Goal: Information Seeking & Learning: Learn about a topic

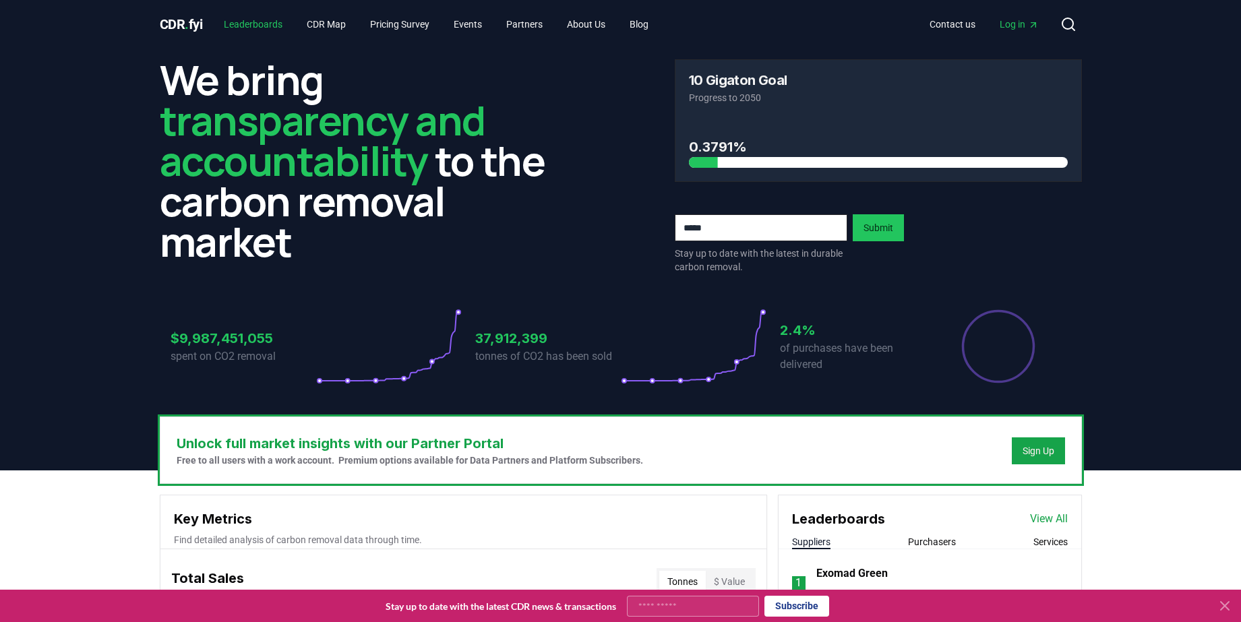
click at [266, 31] on link "Leaderboards" at bounding box center [253, 24] width 80 height 24
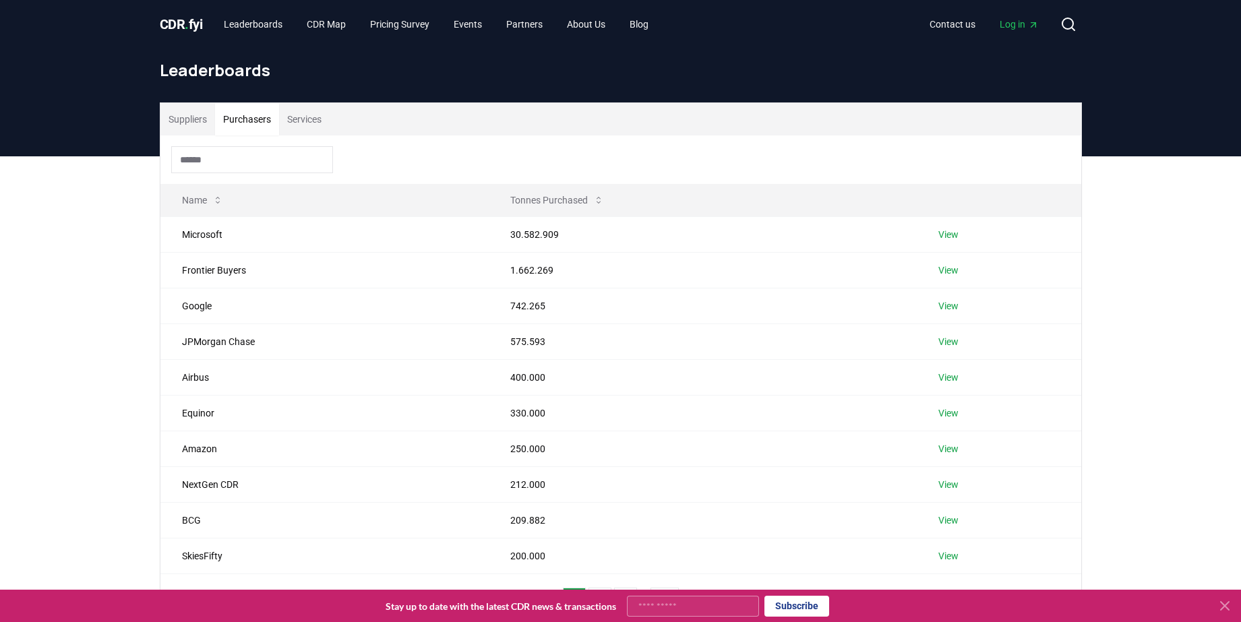
click at [264, 121] on button "Purchasers" at bounding box center [247, 119] width 64 height 32
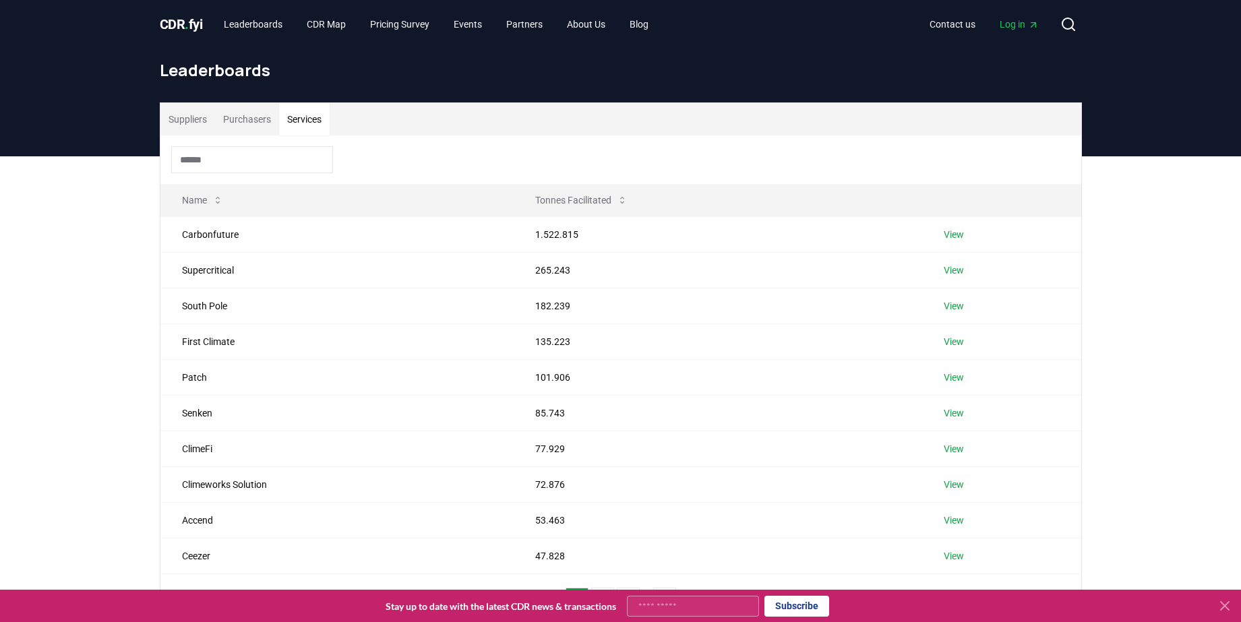
click at [303, 120] on button "Services" at bounding box center [304, 119] width 51 height 32
click at [247, 117] on button "Purchasers" at bounding box center [247, 119] width 64 height 32
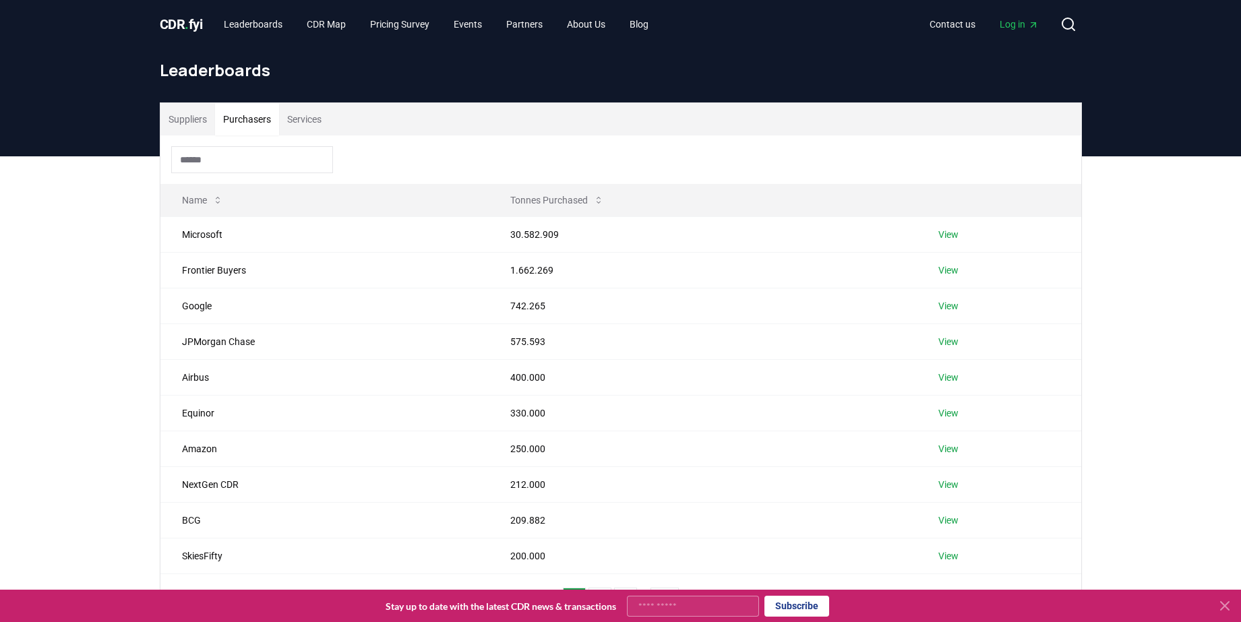
click at [227, 179] on div at bounding box center [620, 160] width 921 height 49
click at [195, 115] on button "Suppliers" at bounding box center [187, 119] width 55 height 32
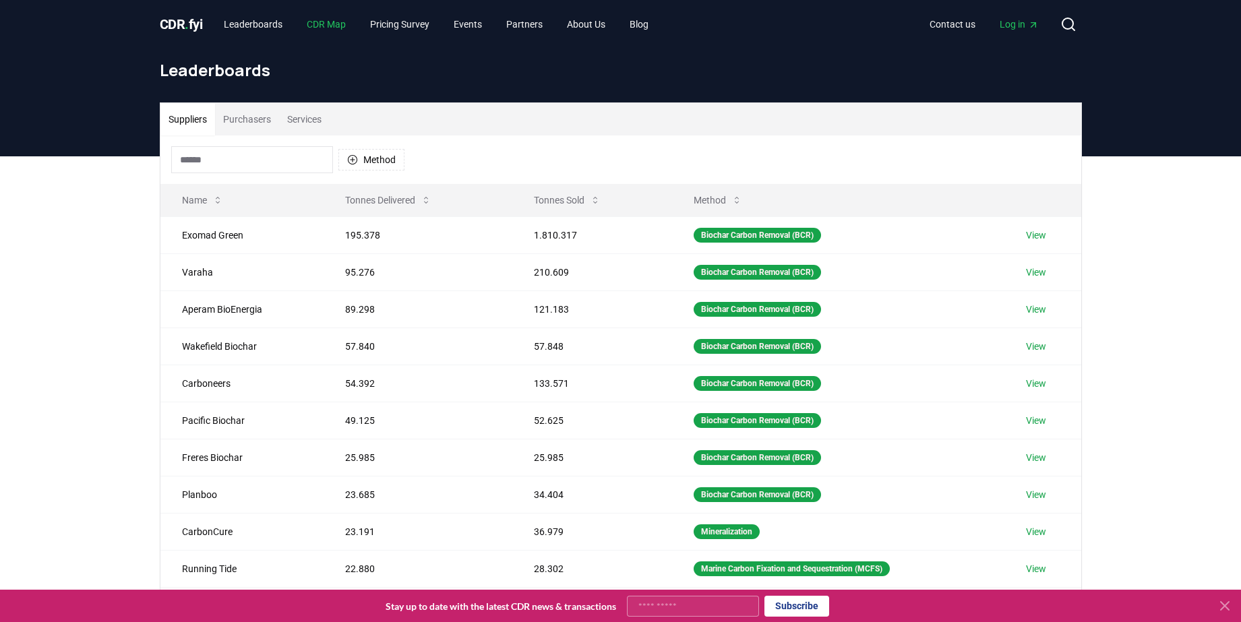
click at [350, 27] on link "CDR Map" at bounding box center [326, 24] width 61 height 24
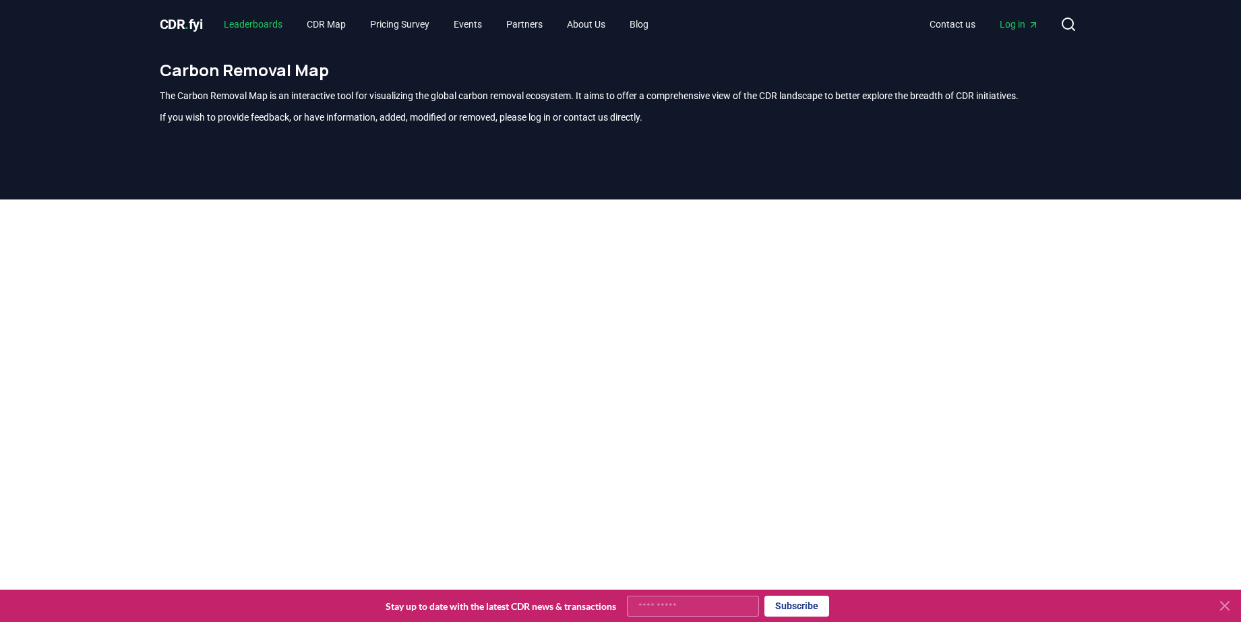
click at [252, 24] on link "Leaderboards" at bounding box center [253, 24] width 80 height 24
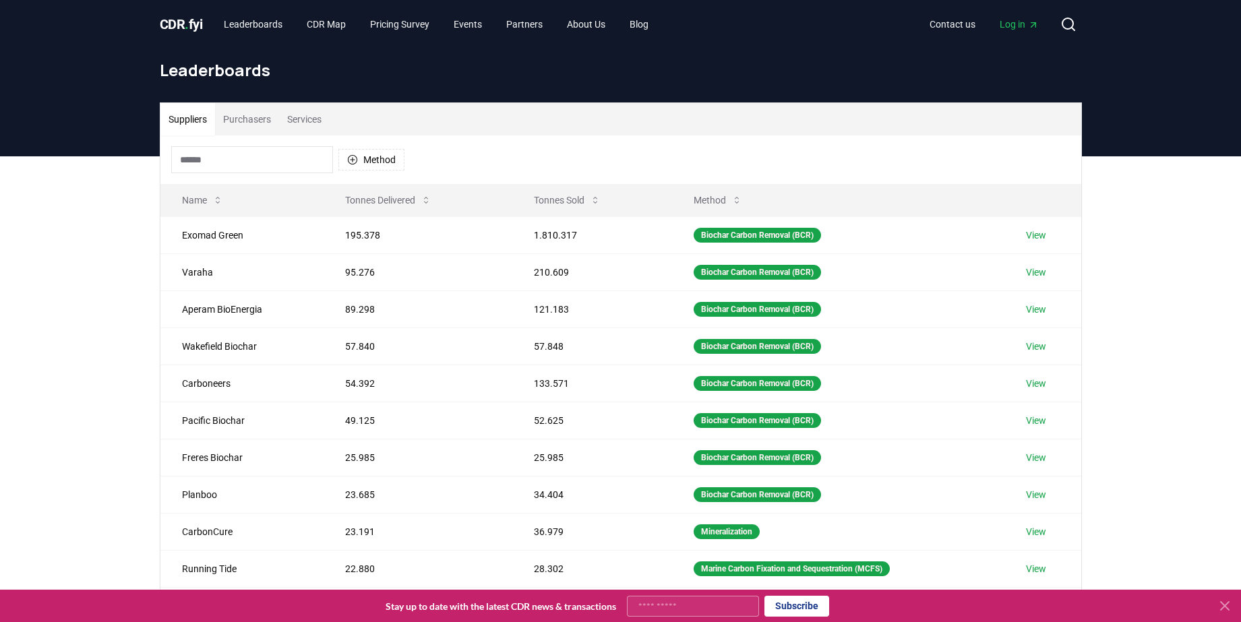
click at [264, 117] on button "Purchasers" at bounding box center [247, 119] width 64 height 32
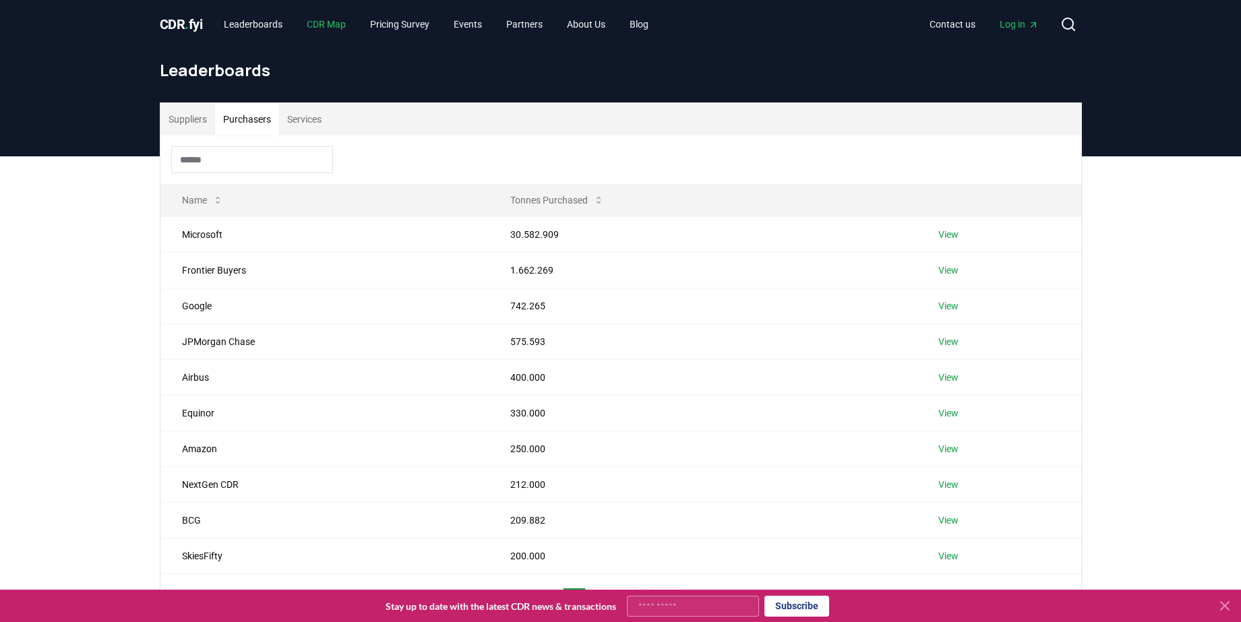
click at [351, 13] on link "CDR Map" at bounding box center [326, 24] width 61 height 24
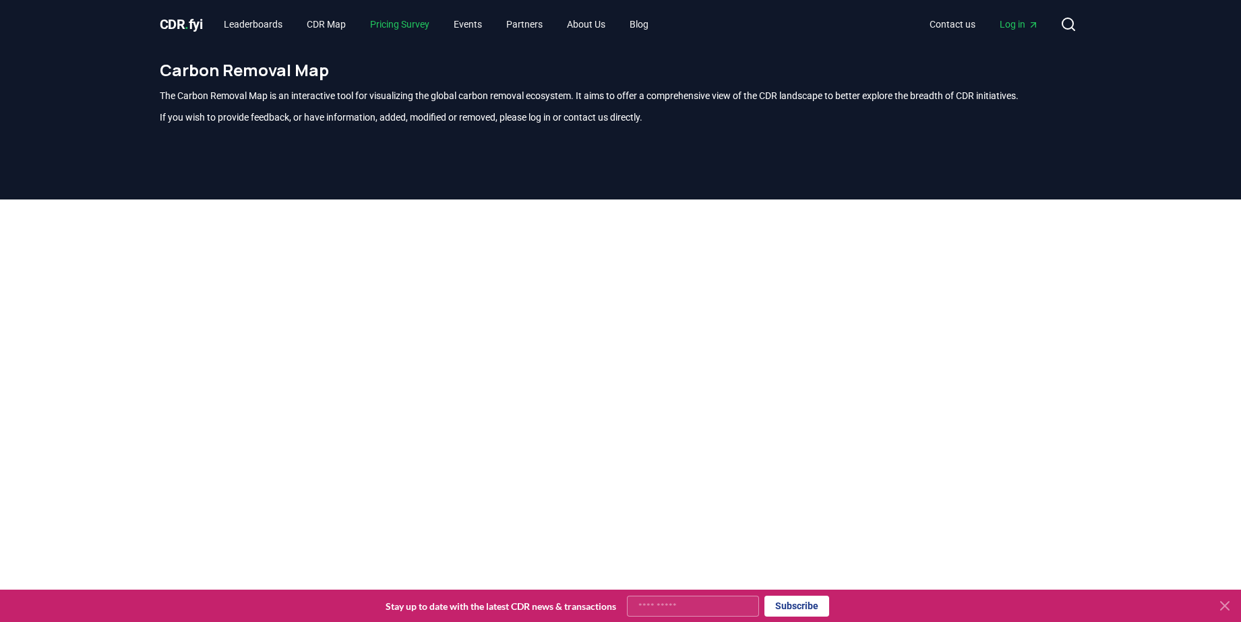
click at [407, 20] on link "Pricing Survey" at bounding box center [399, 24] width 81 height 24
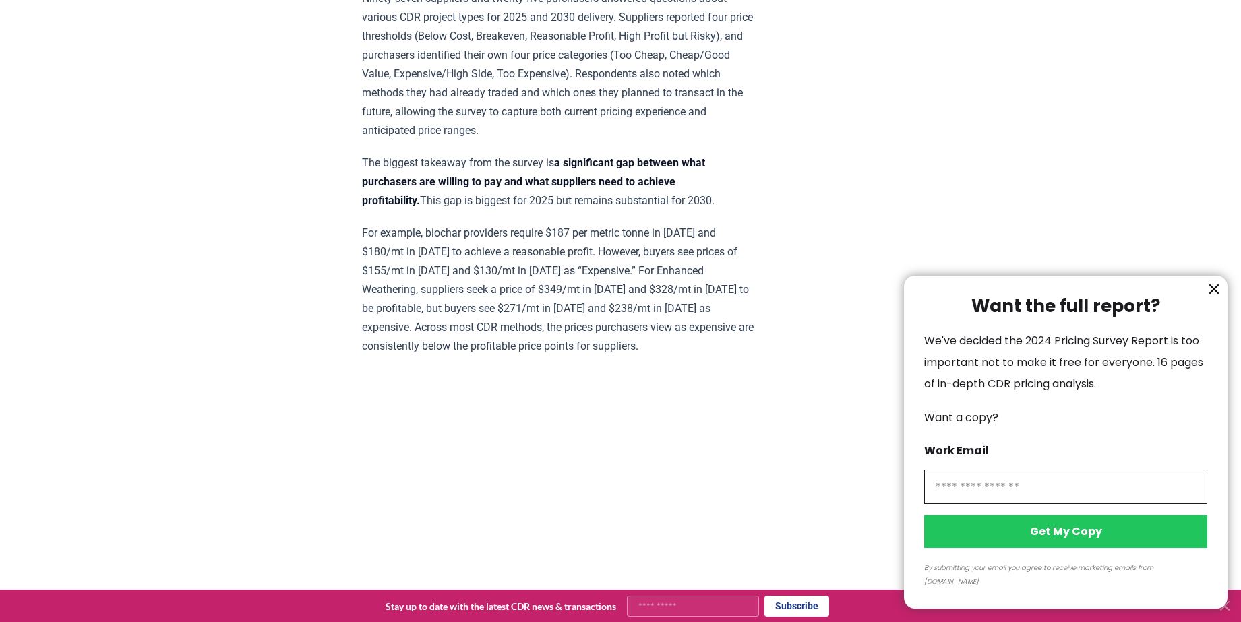
scroll to position [780, 0]
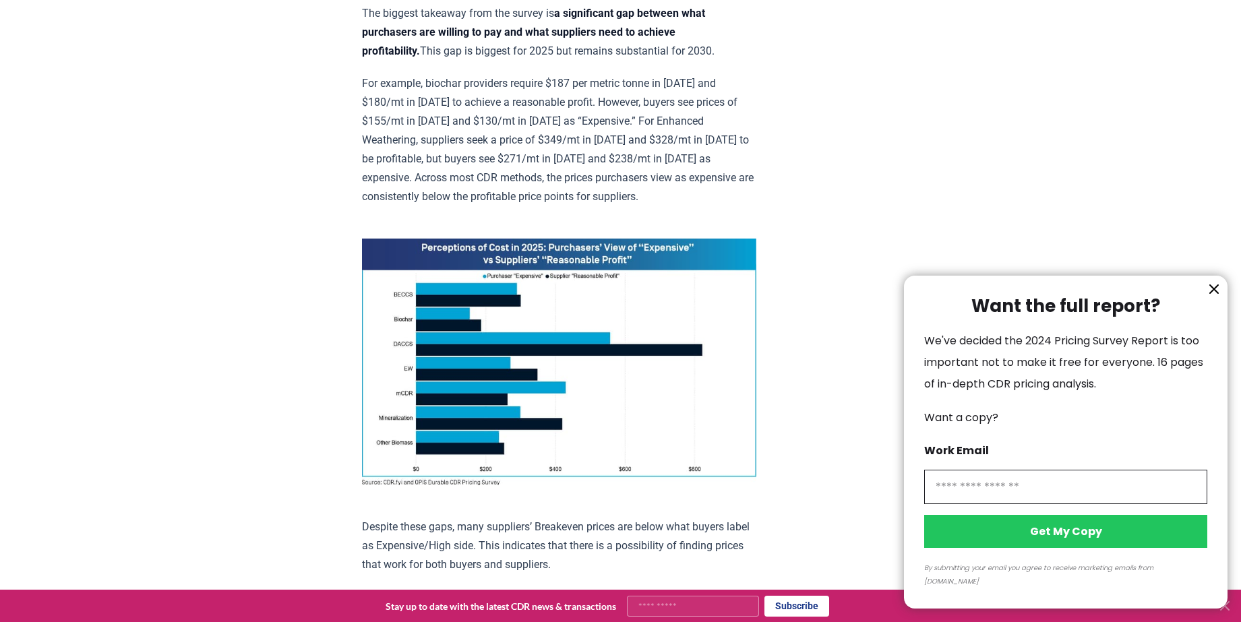
click at [1234, 229] on div at bounding box center [620, 311] width 1241 height 622
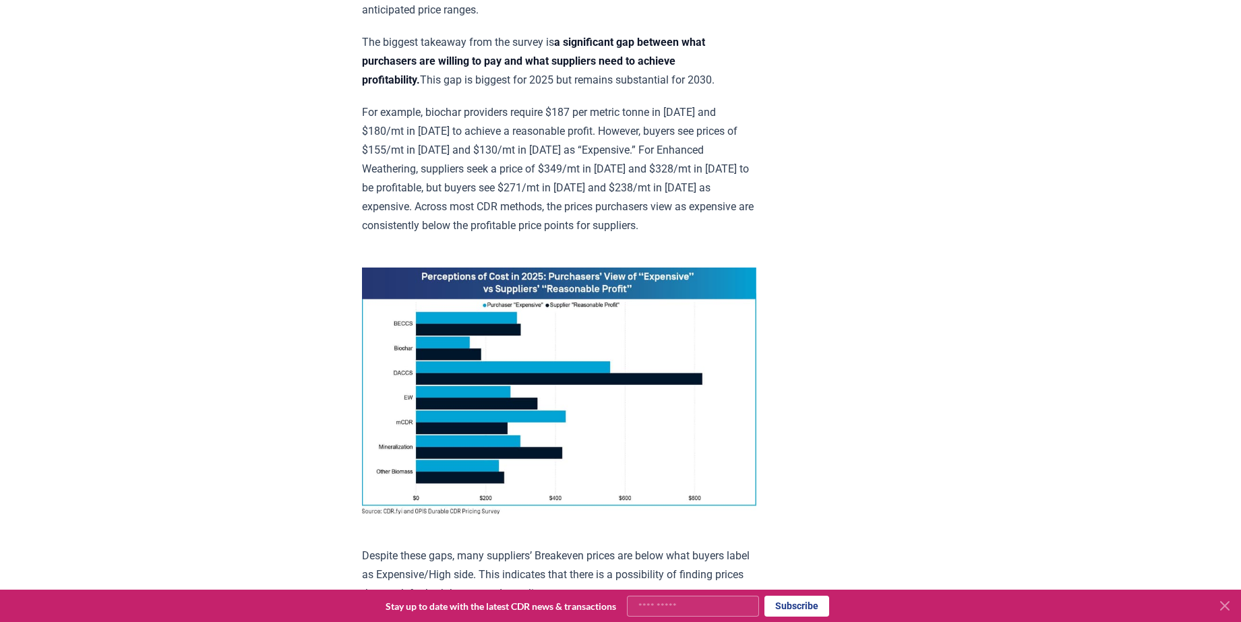
scroll to position [0, 0]
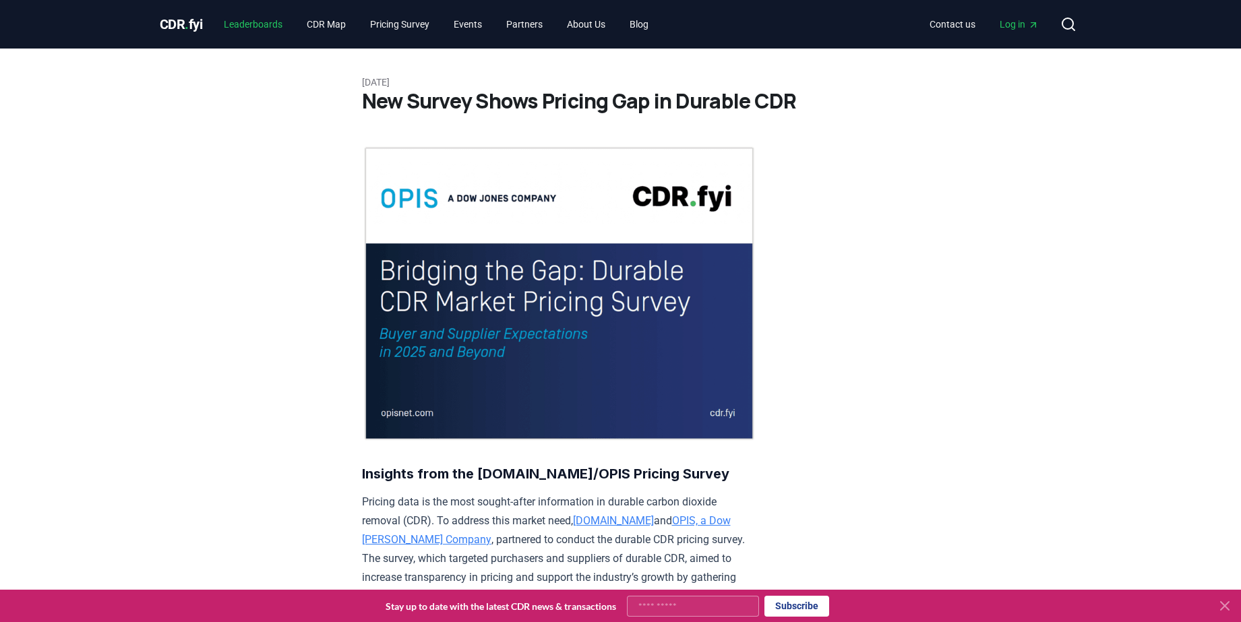
click at [266, 24] on link "Leaderboards" at bounding box center [253, 24] width 80 height 24
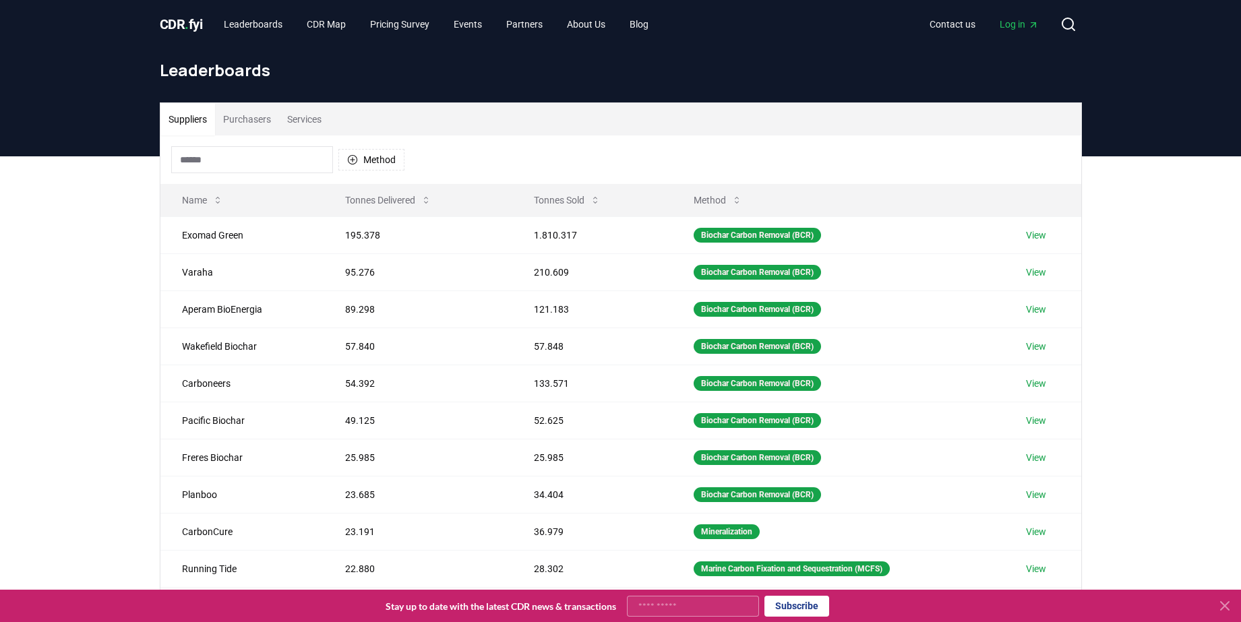
click at [245, 112] on button "Purchasers" at bounding box center [247, 119] width 64 height 32
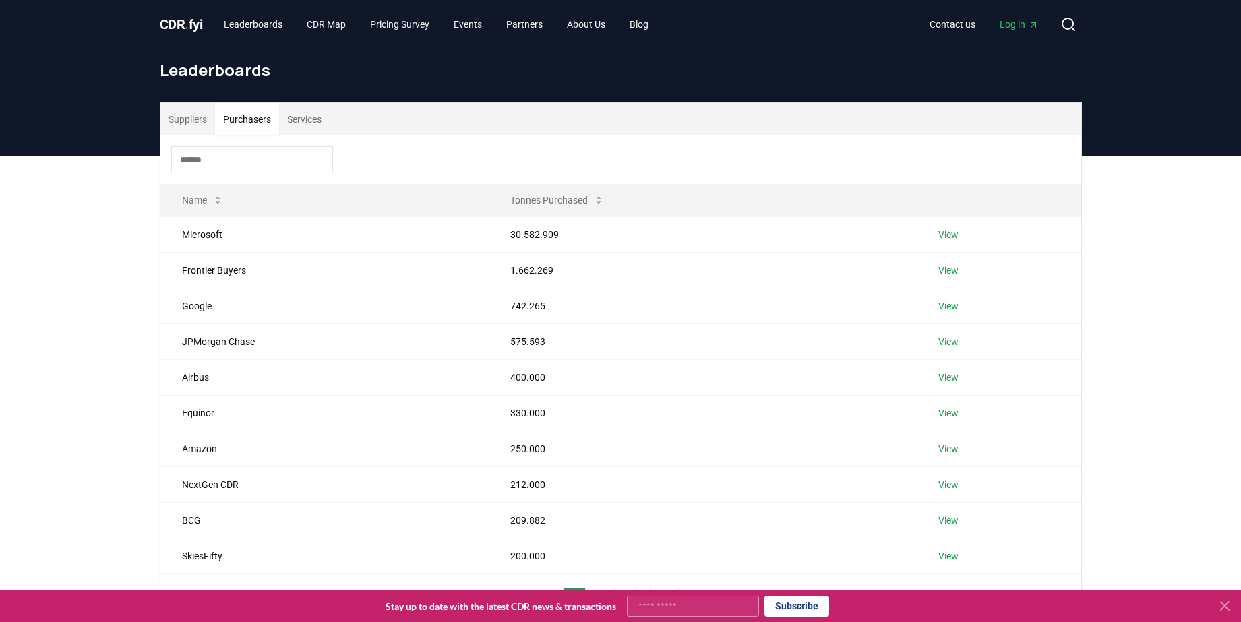
click at [280, 154] on input at bounding box center [252, 159] width 162 height 27
type input "*"
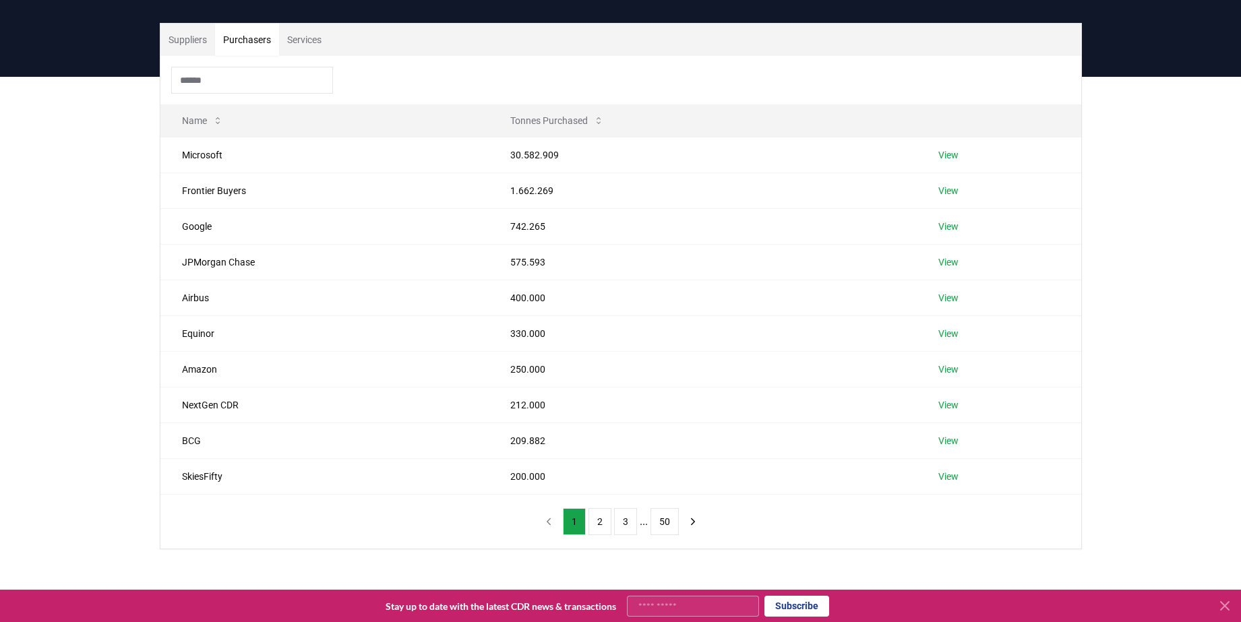
scroll to position [110, 0]
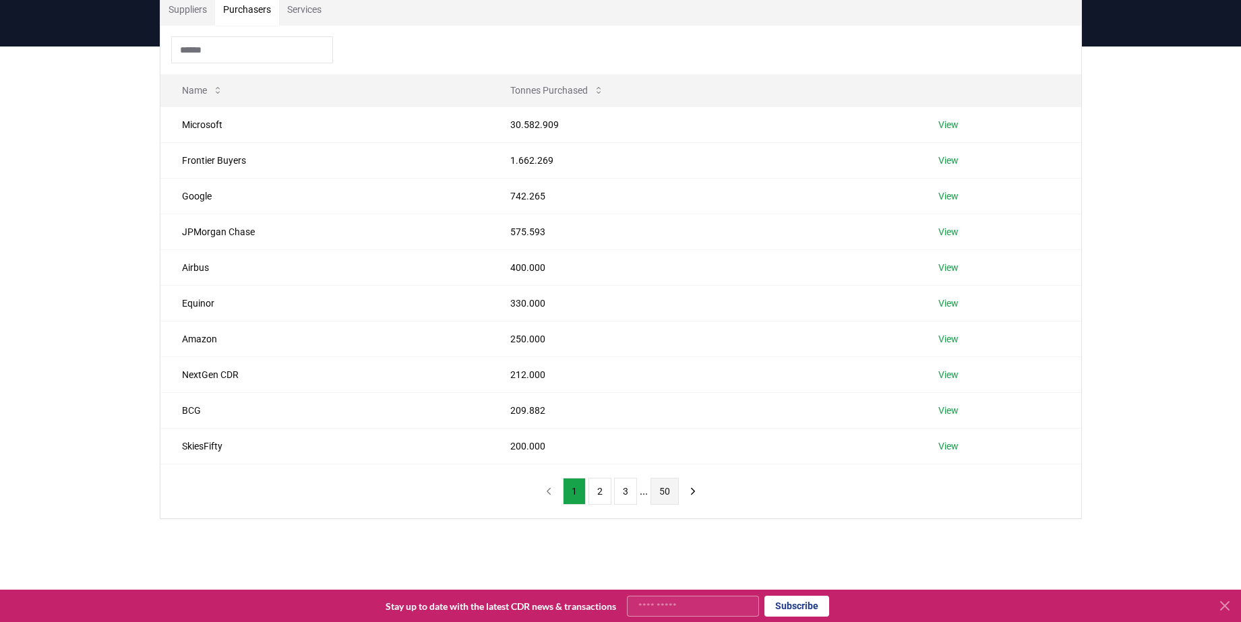
click at [665, 492] on button "50" at bounding box center [665, 491] width 28 height 27
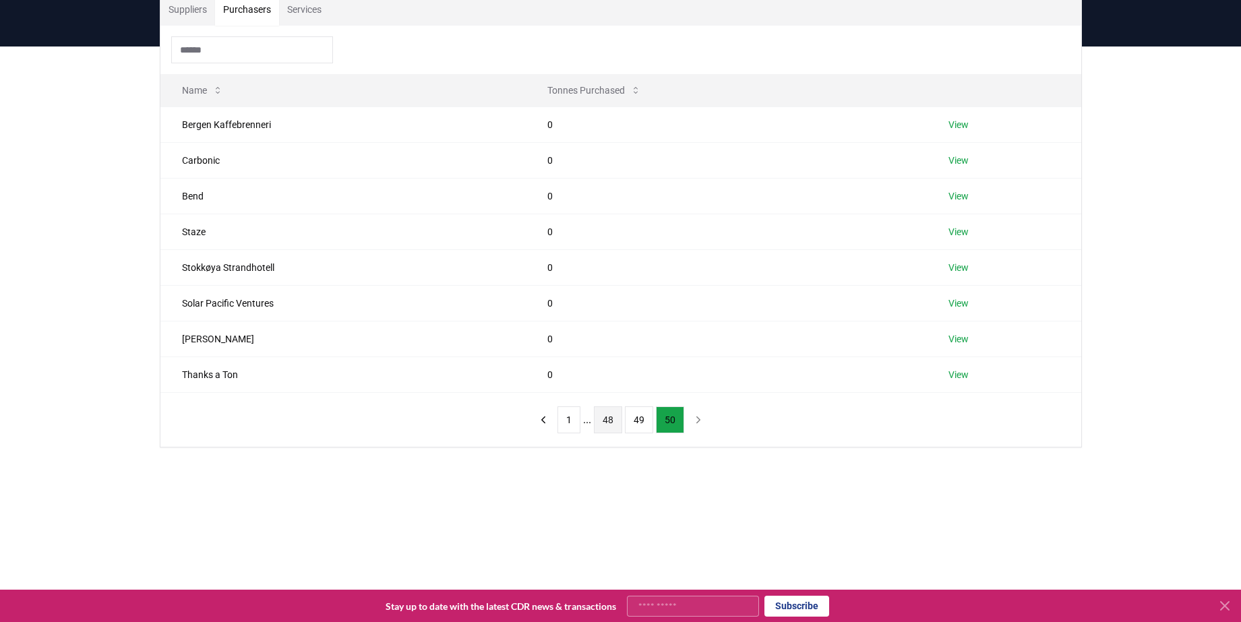
click at [610, 430] on button "48" at bounding box center [608, 420] width 28 height 27
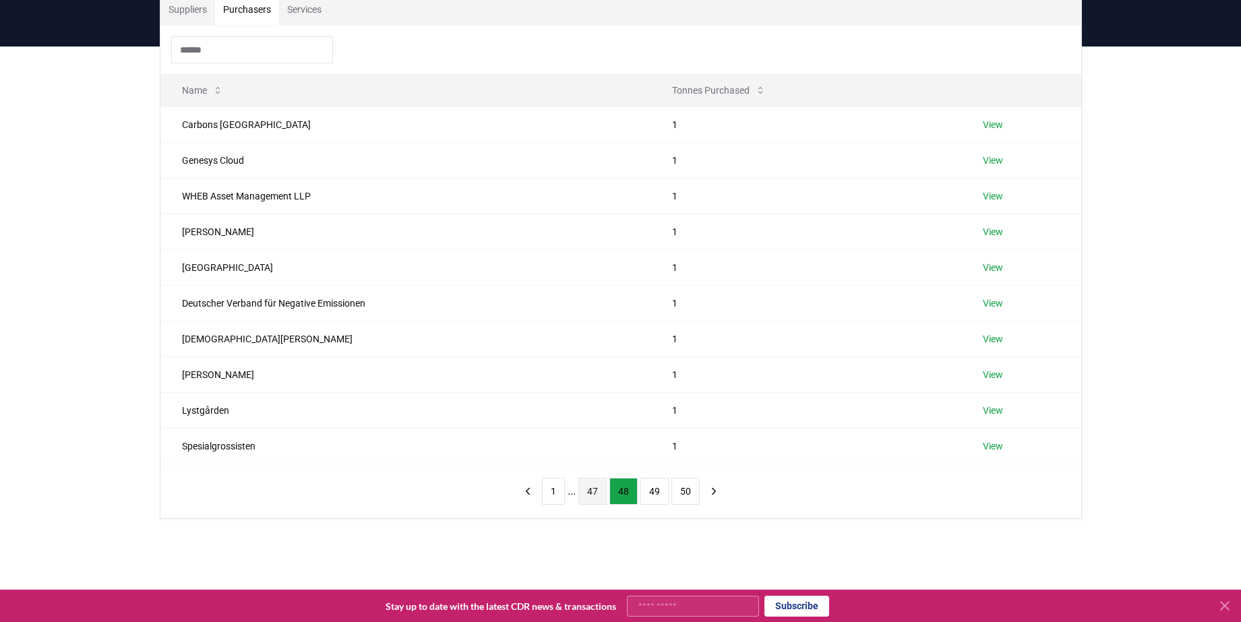
click at [591, 492] on button "47" at bounding box center [593, 491] width 28 height 27
click at [584, 488] on button "46" at bounding box center [587, 491] width 28 height 27
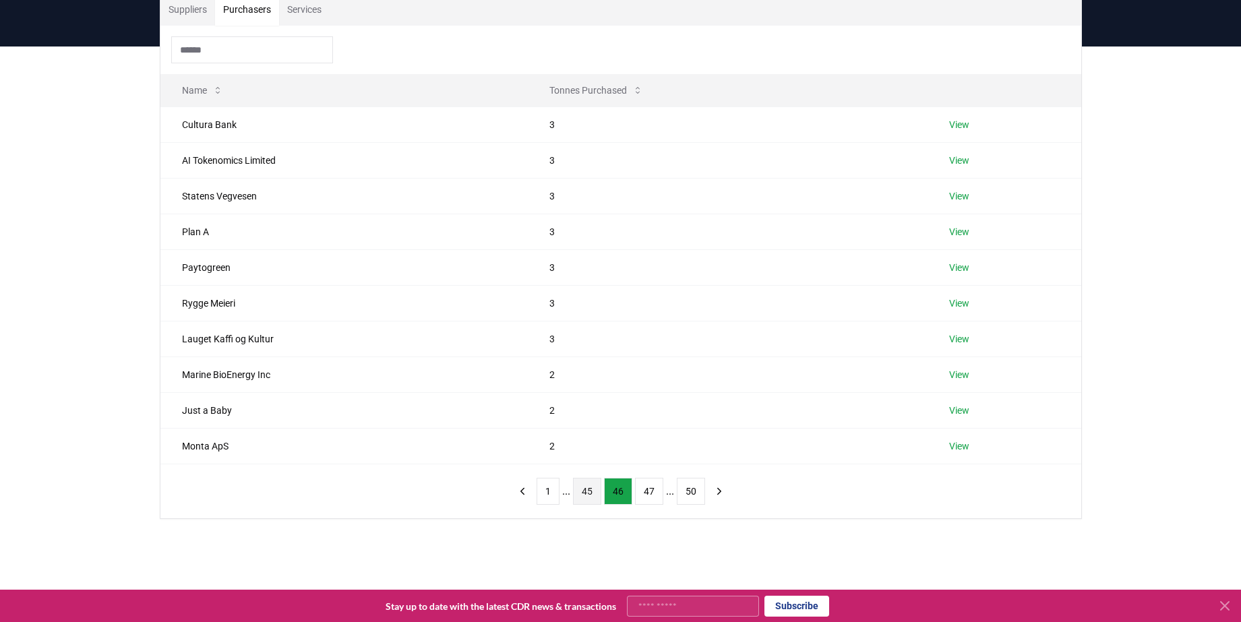
click at [589, 491] on button "45" at bounding box center [587, 491] width 28 height 27
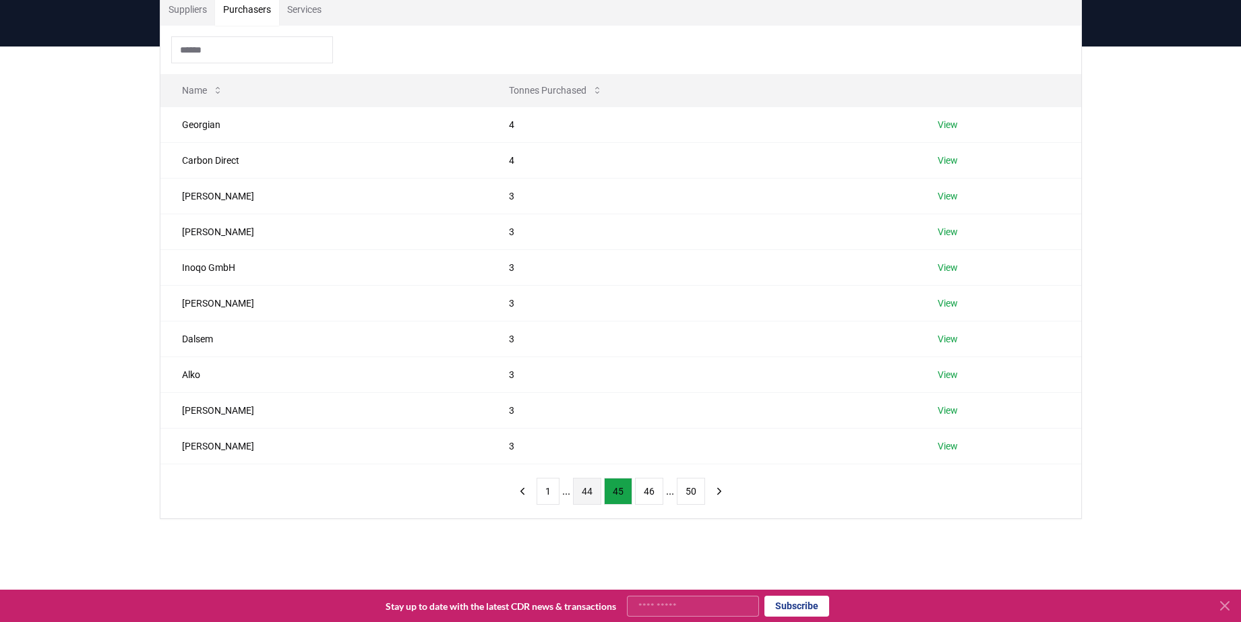
click at [588, 491] on button "44" at bounding box center [587, 491] width 28 height 27
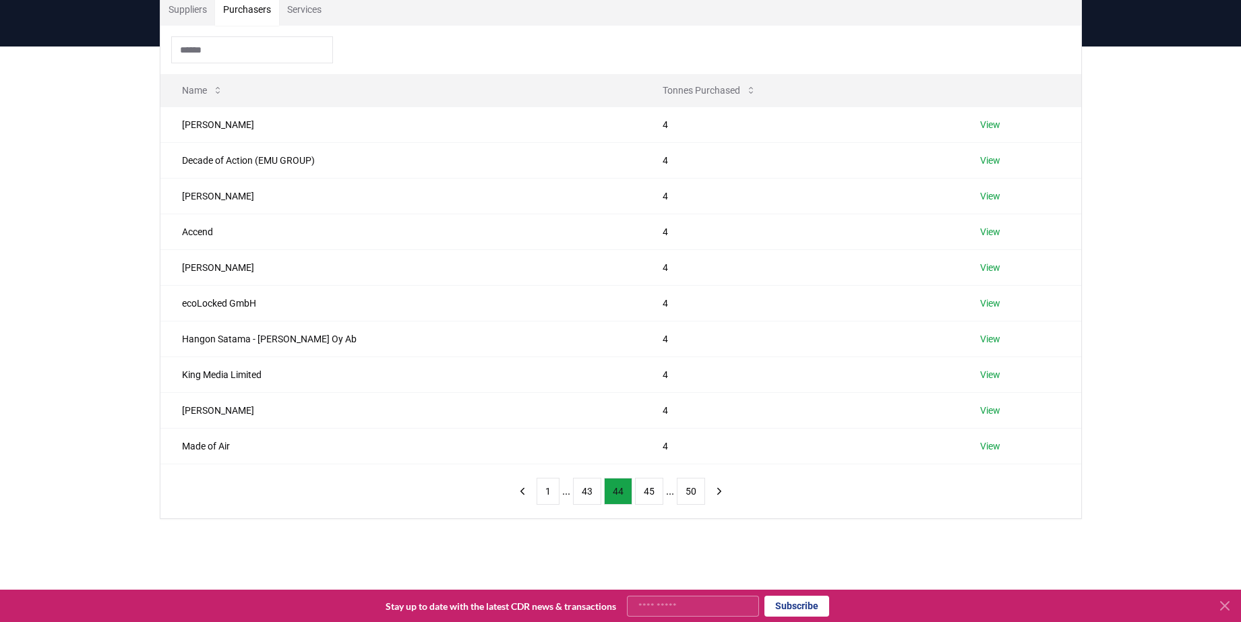
click at [588, 491] on button "43" at bounding box center [587, 491] width 28 height 27
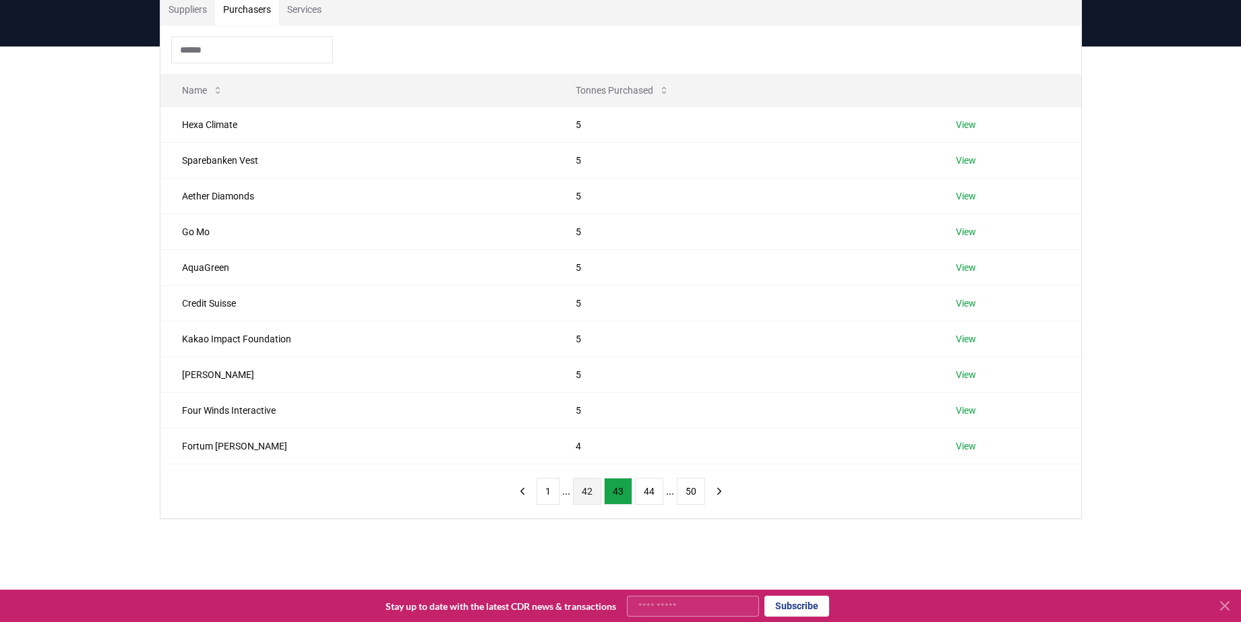
click at [580, 491] on button "42" at bounding box center [587, 491] width 28 height 27
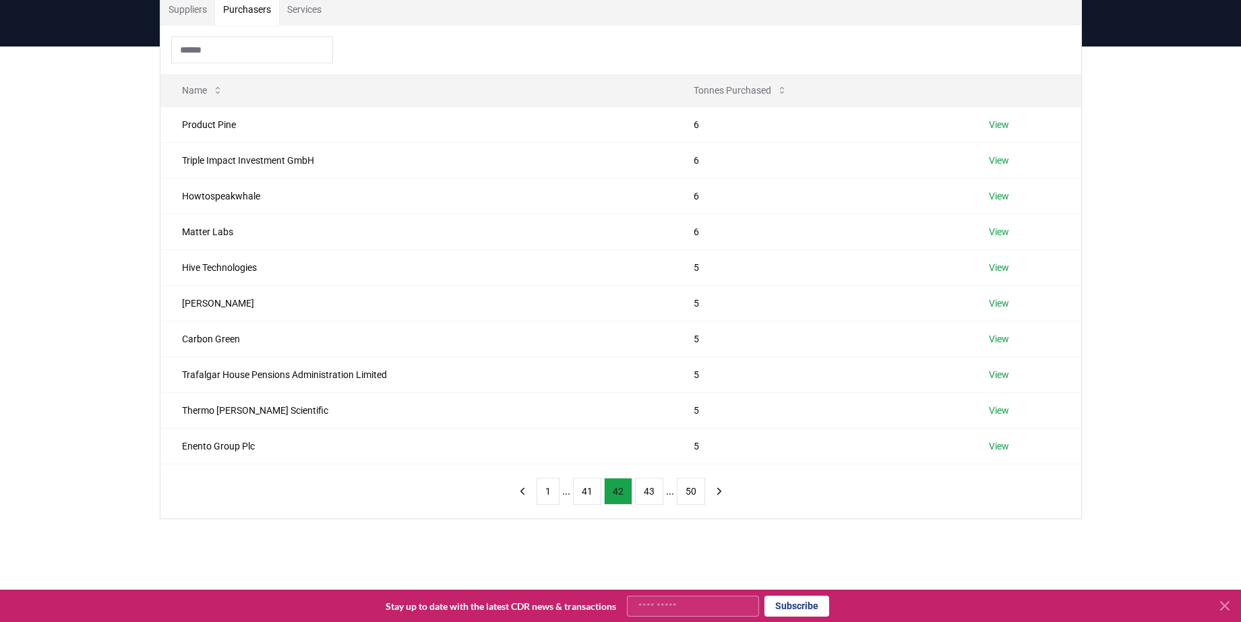
click at [580, 491] on button "41" at bounding box center [587, 491] width 28 height 27
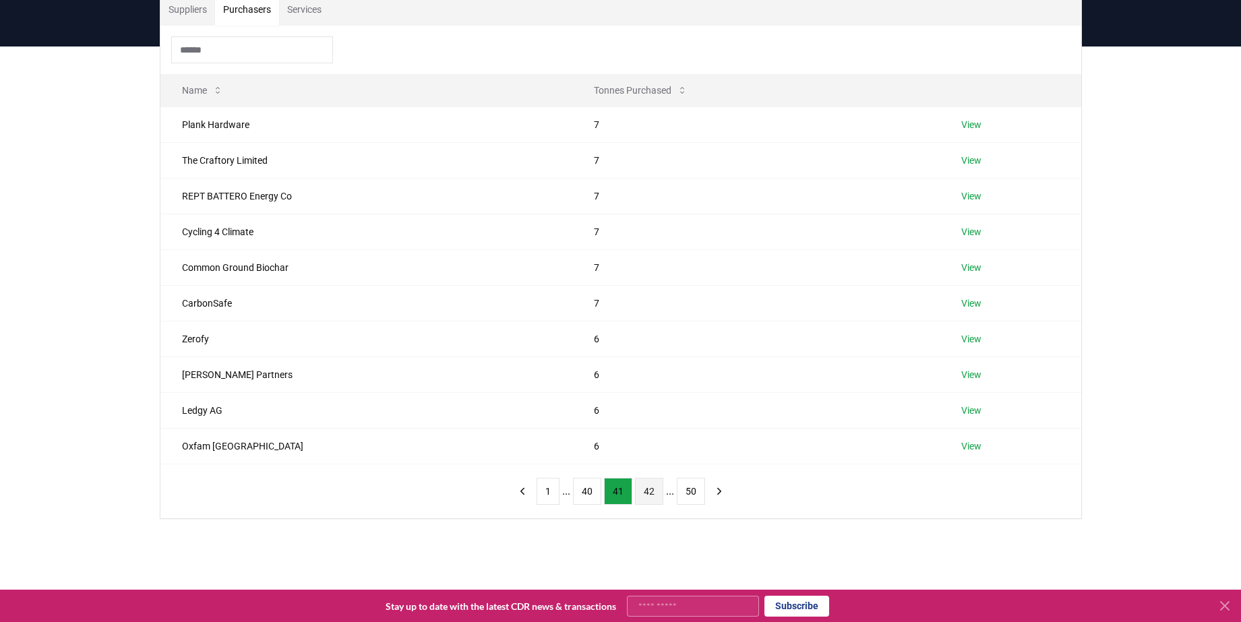
click at [580, 491] on button "40" at bounding box center [587, 491] width 28 height 27
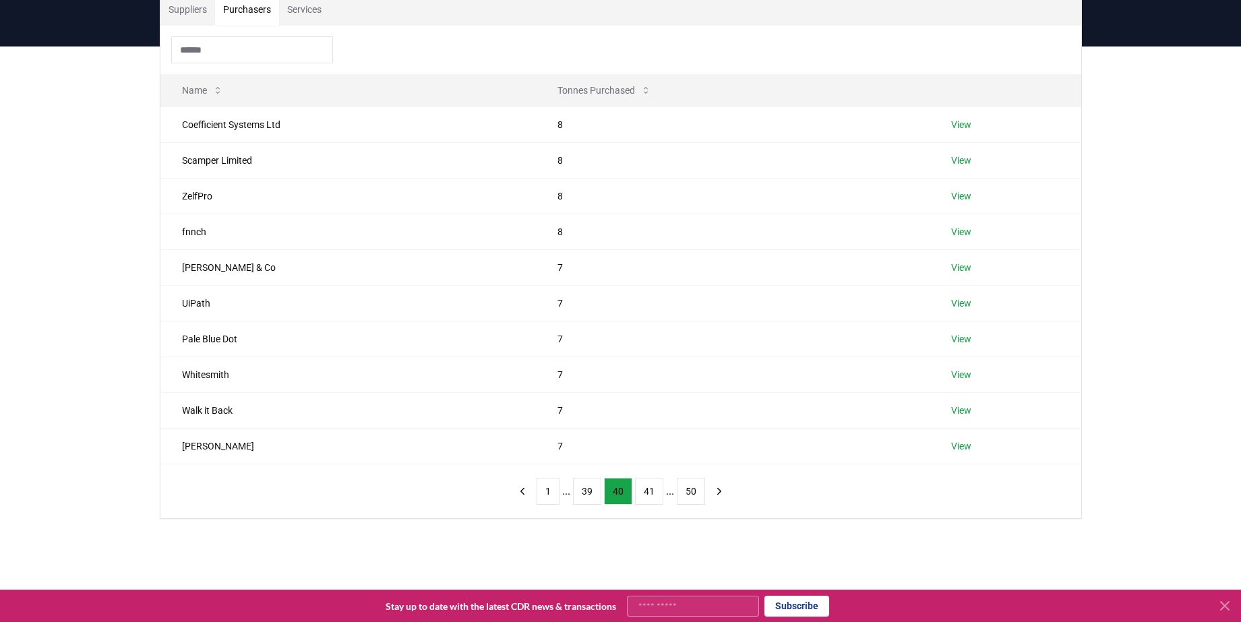
click at [580, 491] on button "39" at bounding box center [587, 491] width 28 height 27
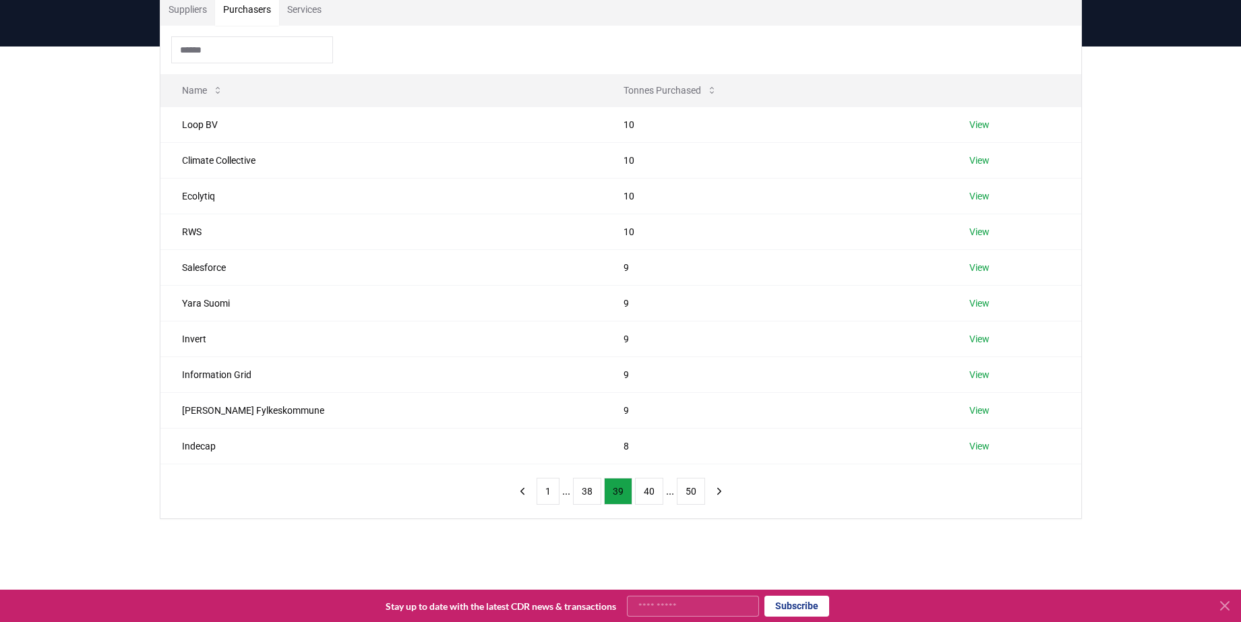
click at [580, 491] on button "38" at bounding box center [587, 491] width 28 height 27
click at [580, 491] on button "37" at bounding box center [587, 491] width 28 height 27
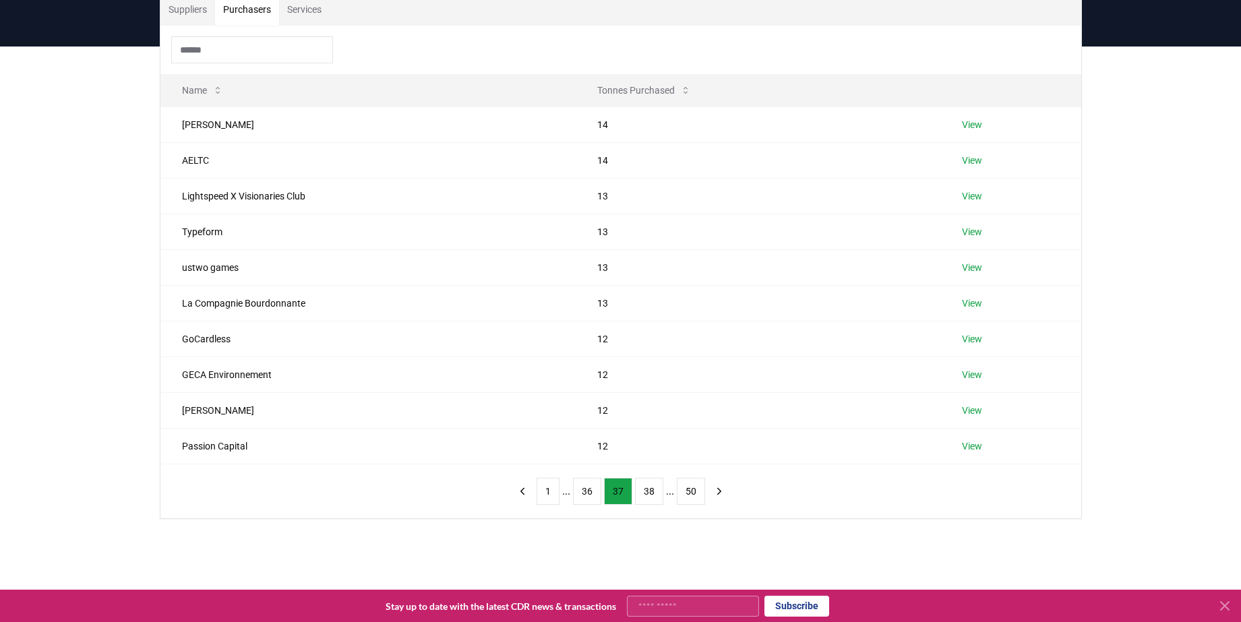
click at [580, 491] on button "36" at bounding box center [587, 491] width 28 height 27
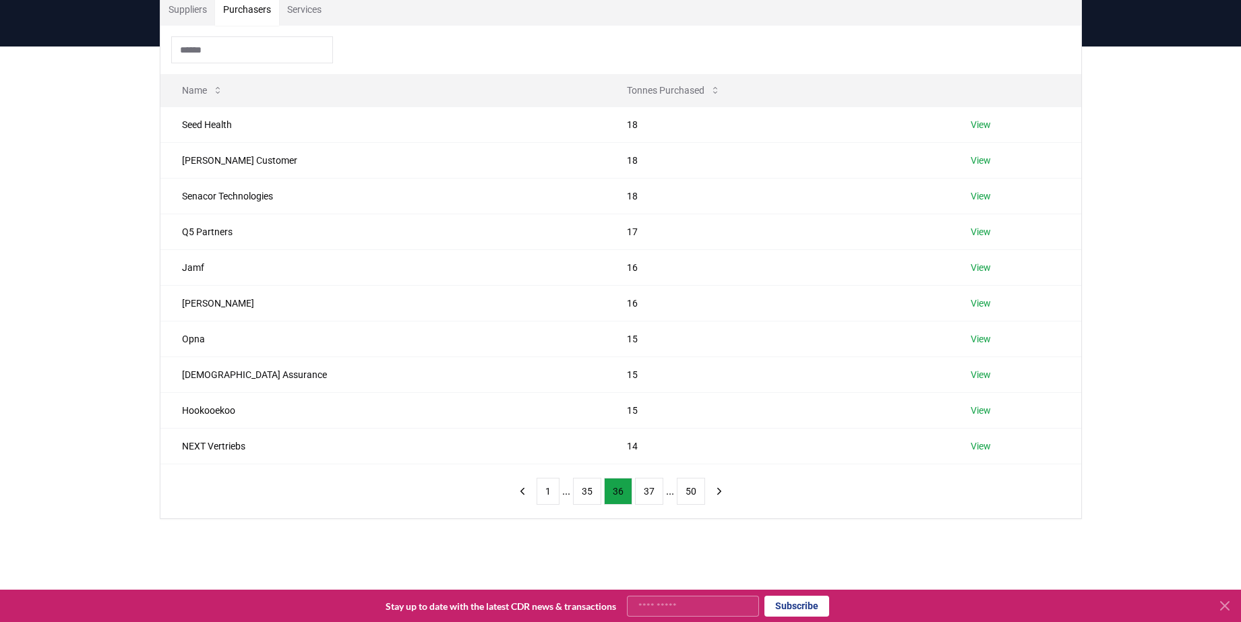
click at [580, 491] on button "35" at bounding box center [587, 491] width 28 height 27
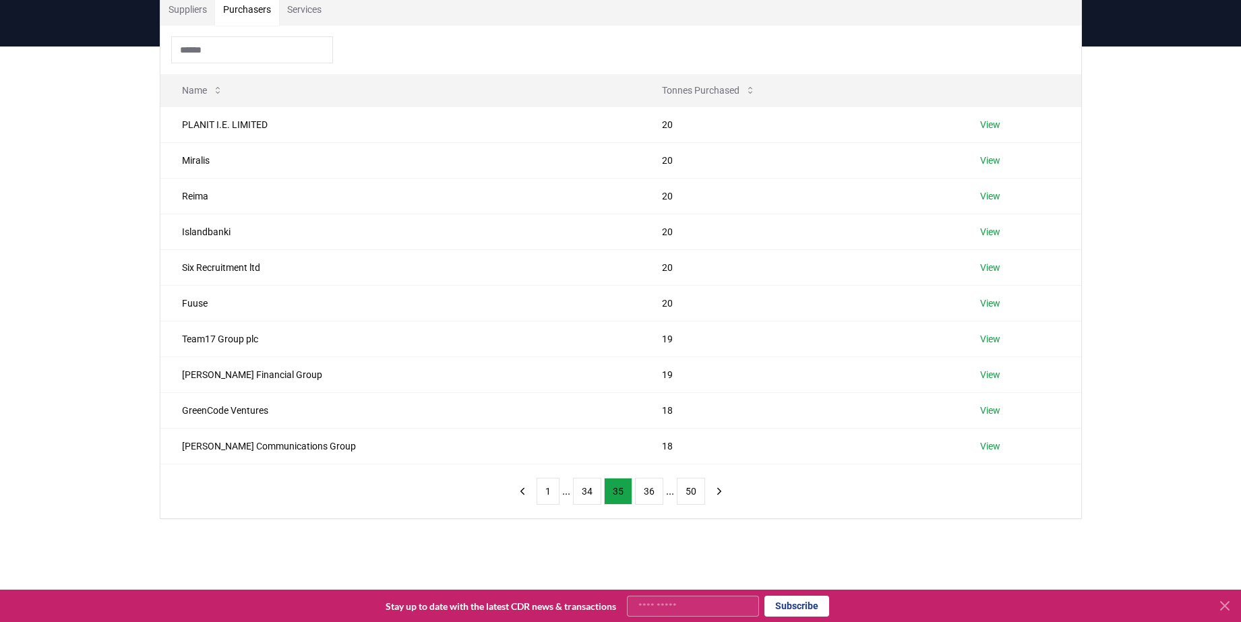
click at [580, 491] on button "34" at bounding box center [587, 491] width 28 height 27
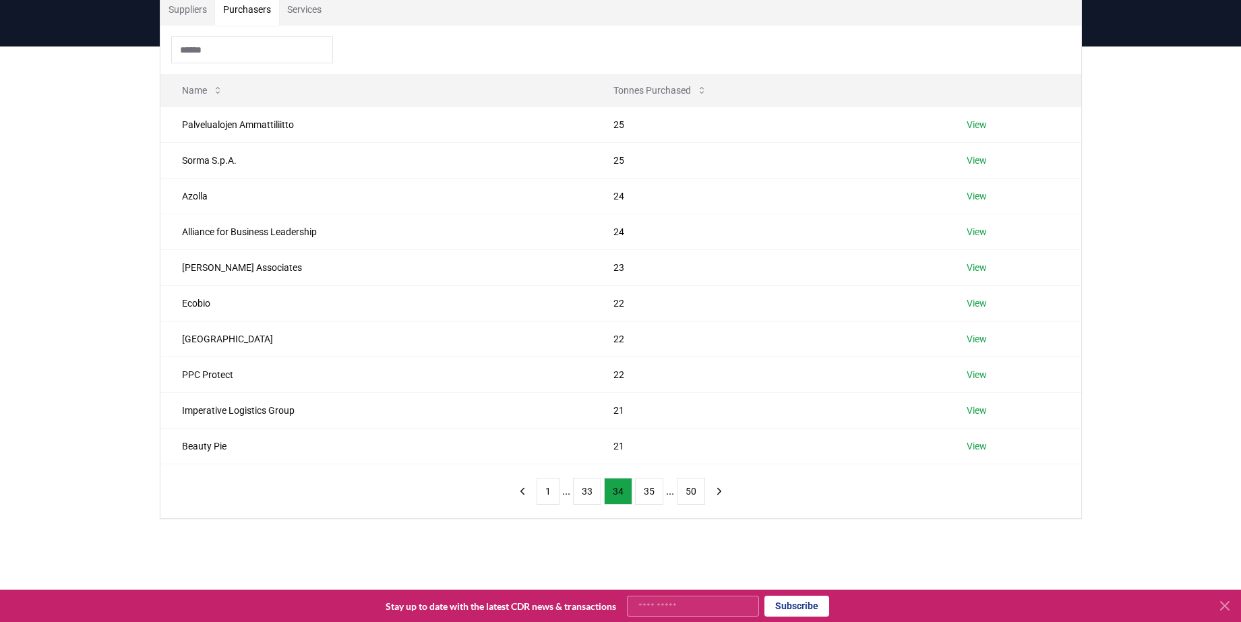
click at [580, 491] on button "33" at bounding box center [587, 491] width 28 height 27
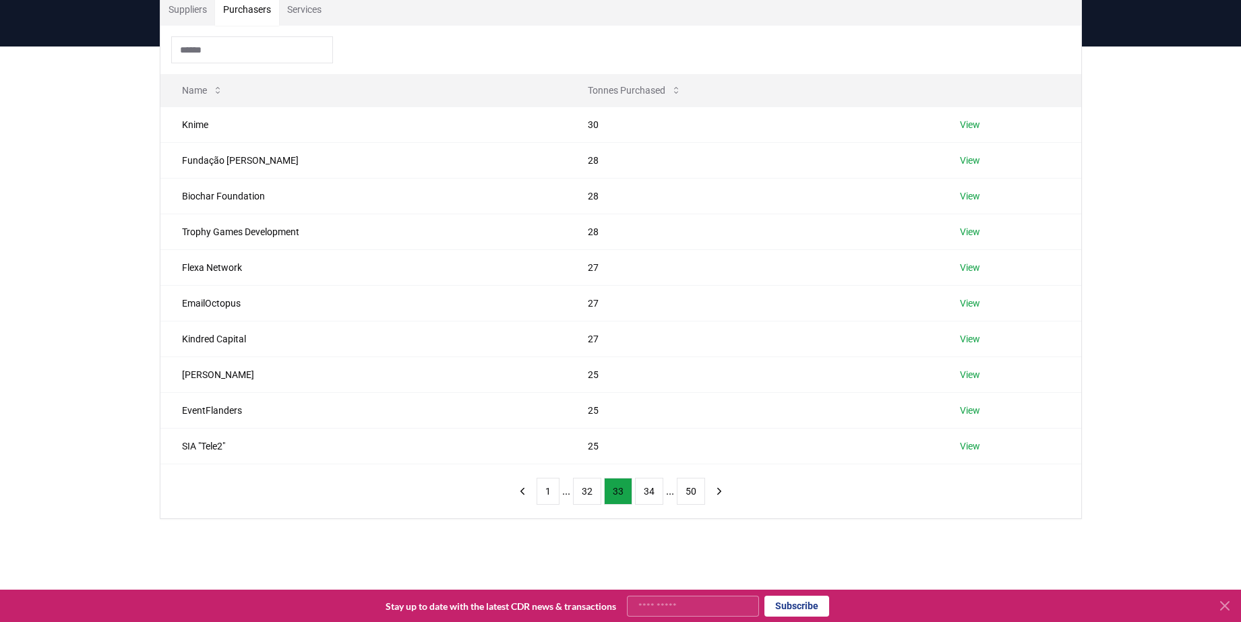
click at [580, 491] on button "32" at bounding box center [587, 491] width 28 height 27
click at [580, 491] on button "31" at bounding box center [587, 491] width 28 height 27
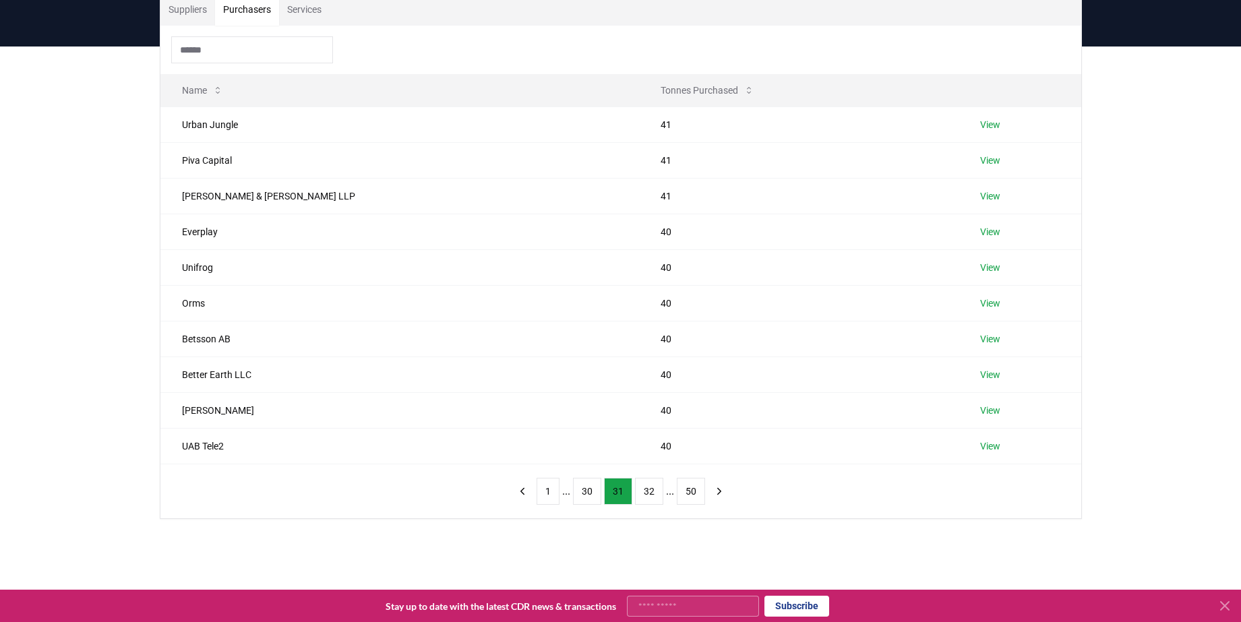
click at [580, 491] on button "30" at bounding box center [587, 491] width 28 height 27
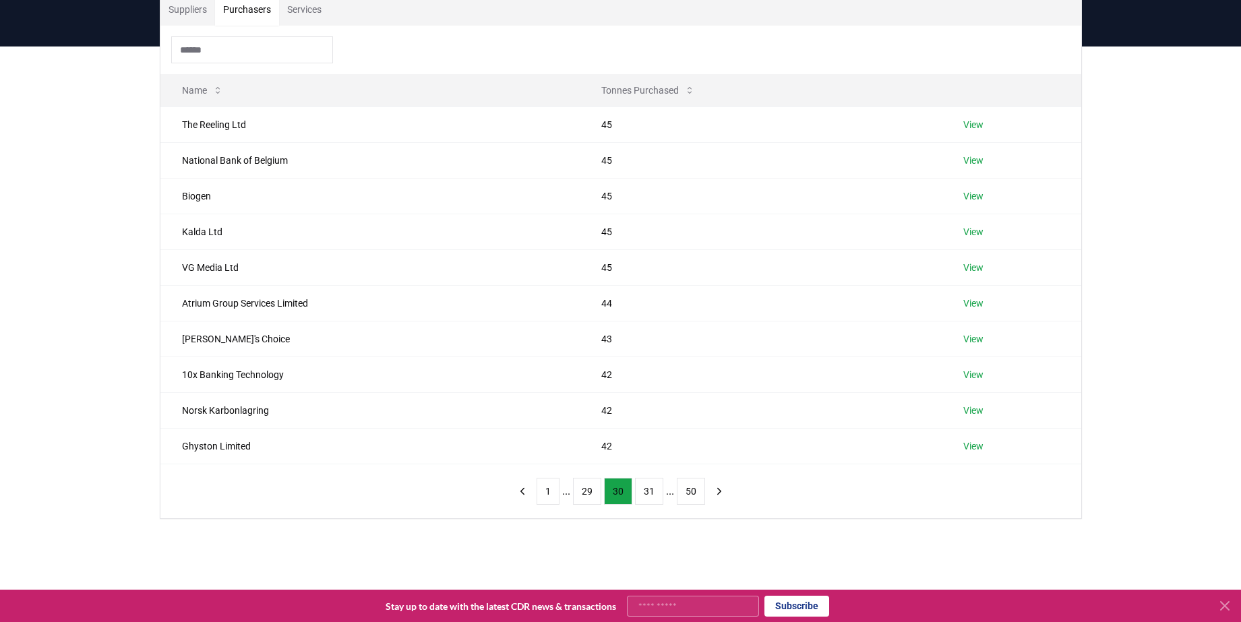
click at [580, 491] on button "29" at bounding box center [587, 491] width 28 height 27
click at [580, 491] on button "28" at bounding box center [587, 491] width 28 height 27
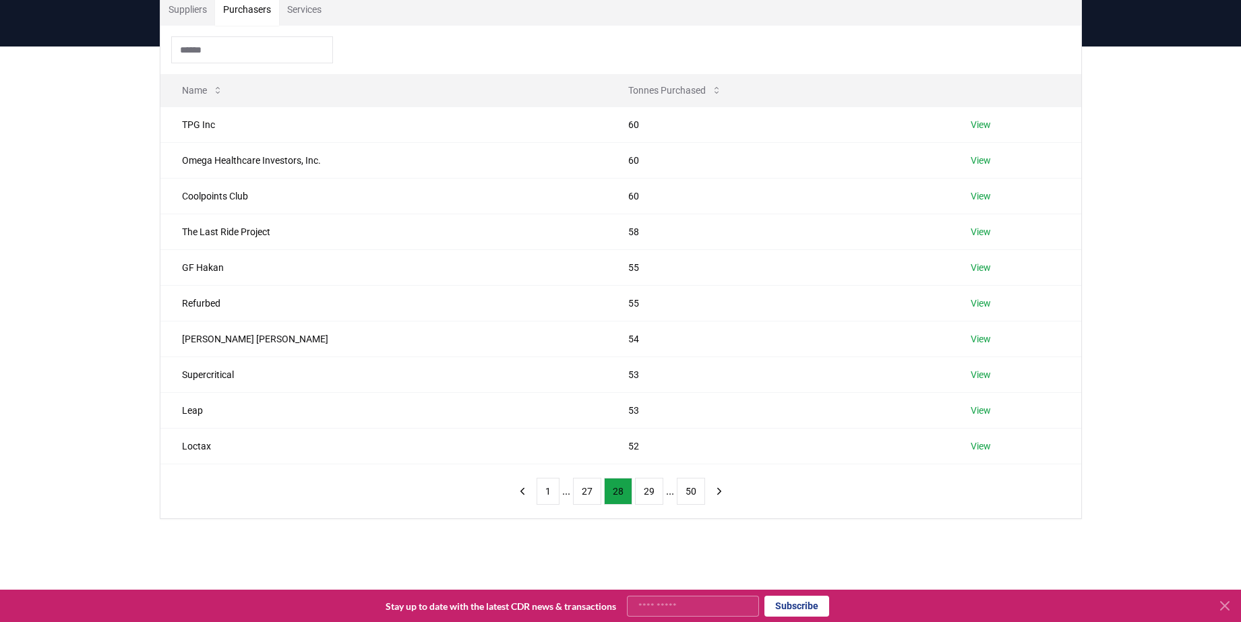
click at [580, 491] on button "27" at bounding box center [587, 491] width 28 height 27
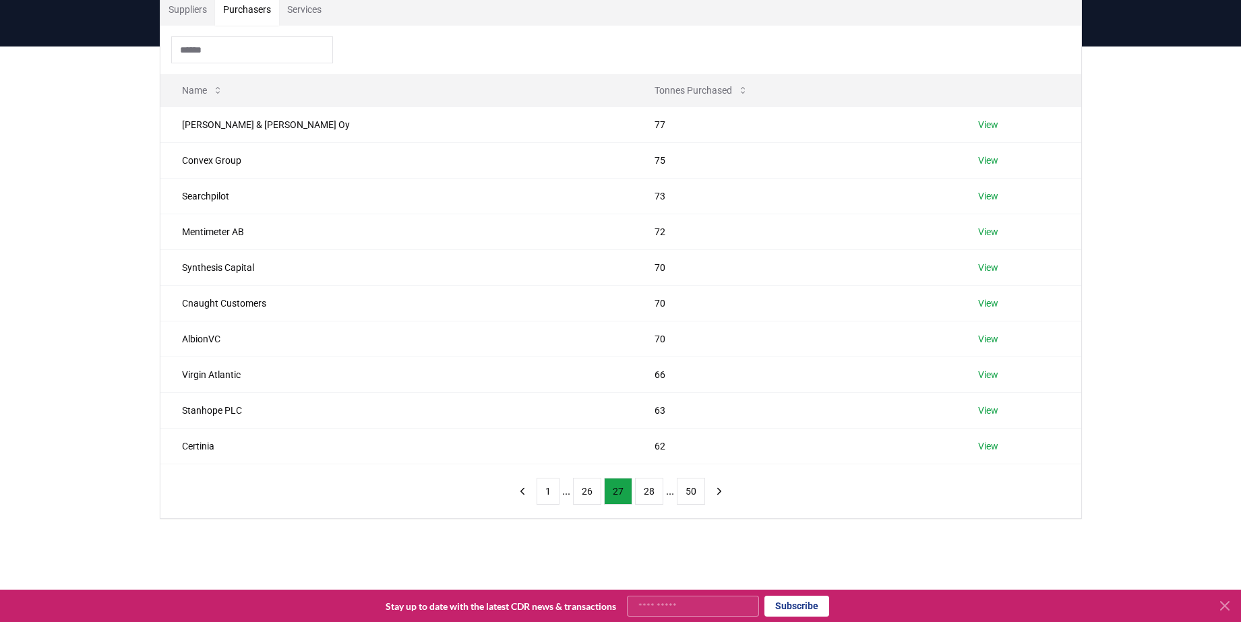
click at [580, 491] on button "26" at bounding box center [587, 491] width 28 height 27
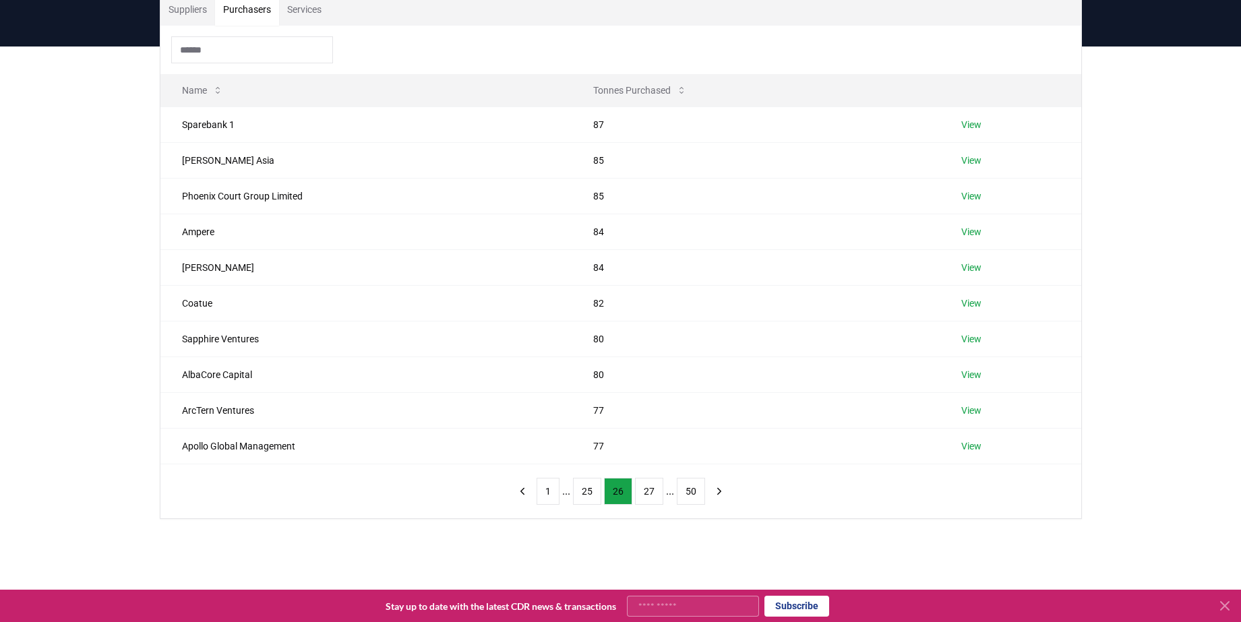
click at [580, 491] on button "25" at bounding box center [587, 491] width 28 height 27
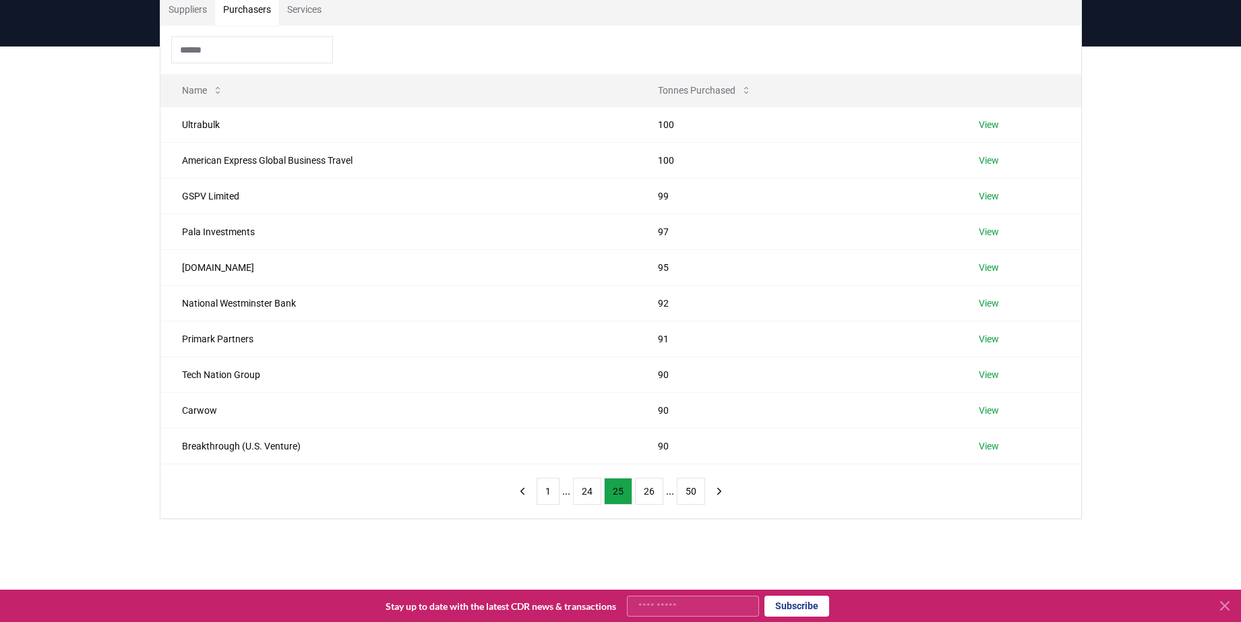
click at [580, 491] on button "24" at bounding box center [587, 491] width 28 height 27
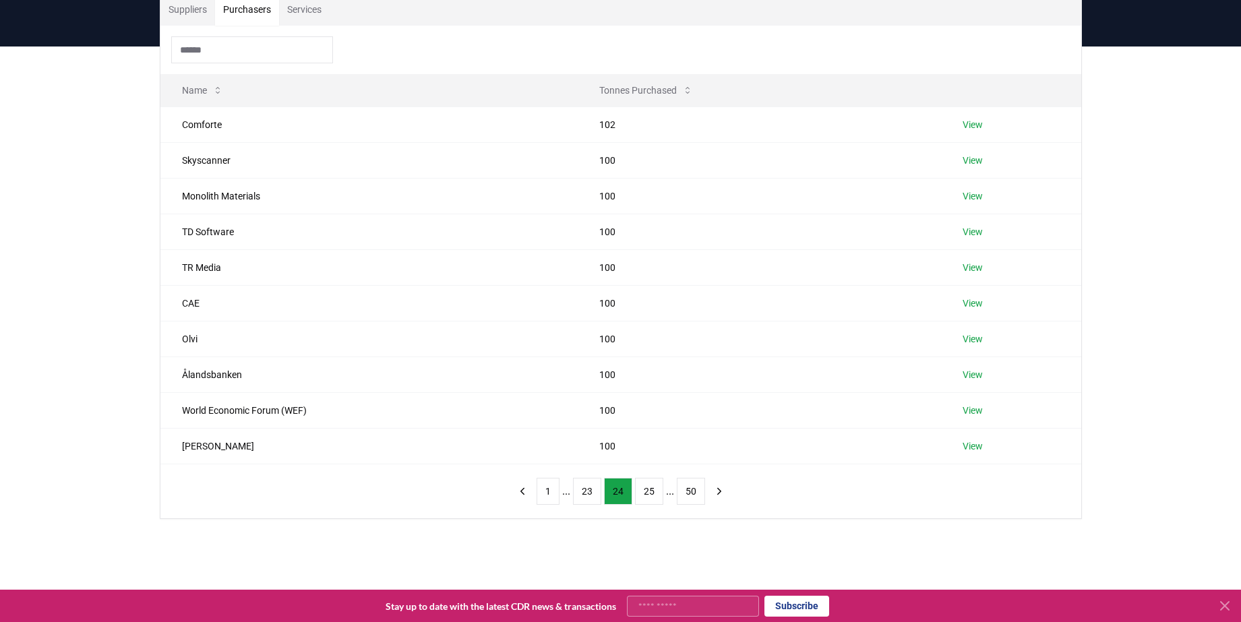
click at [580, 491] on button "23" at bounding box center [587, 491] width 28 height 27
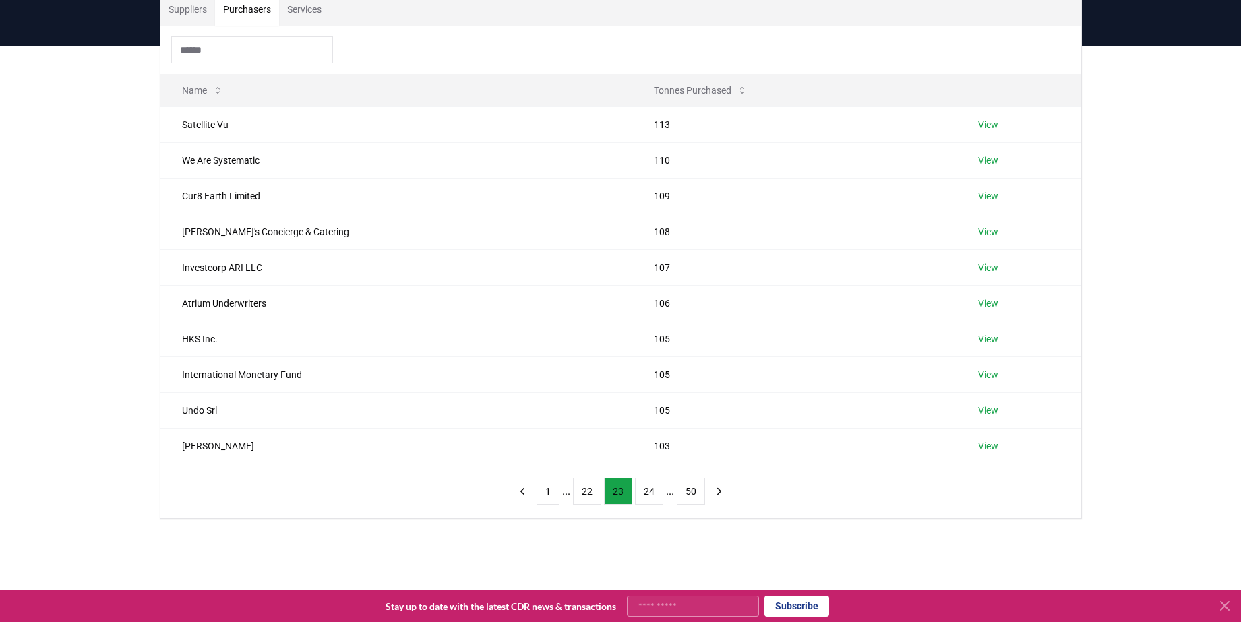
click at [580, 491] on button "22" at bounding box center [587, 491] width 28 height 27
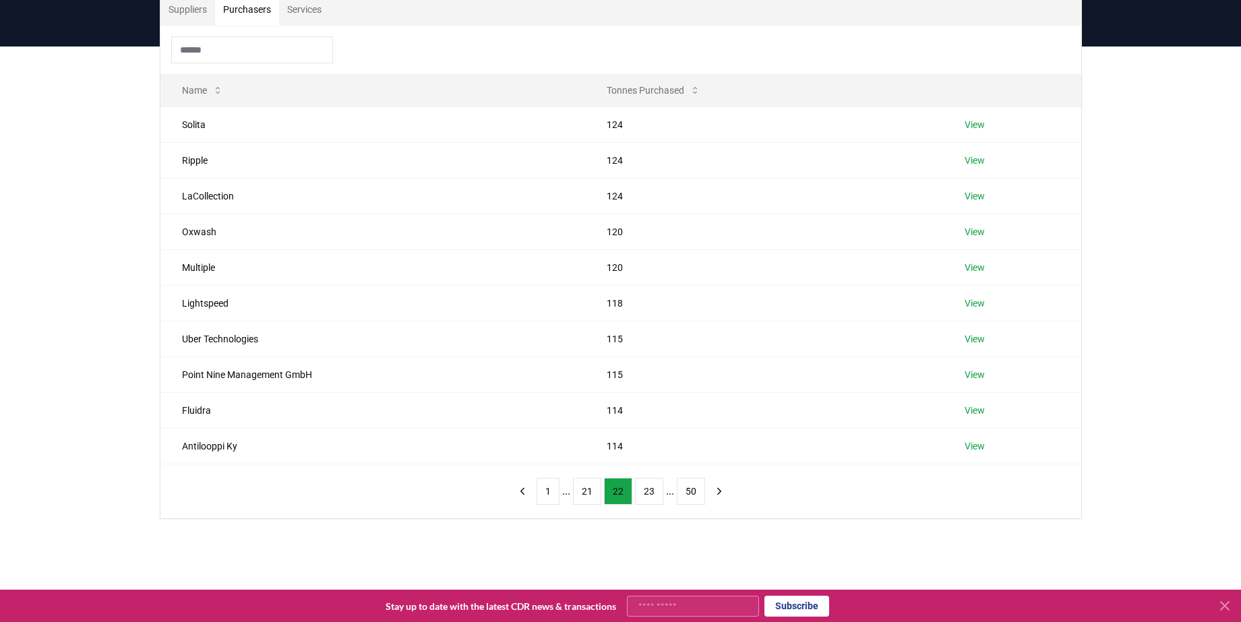
click at [580, 491] on button "21" at bounding box center [587, 491] width 28 height 27
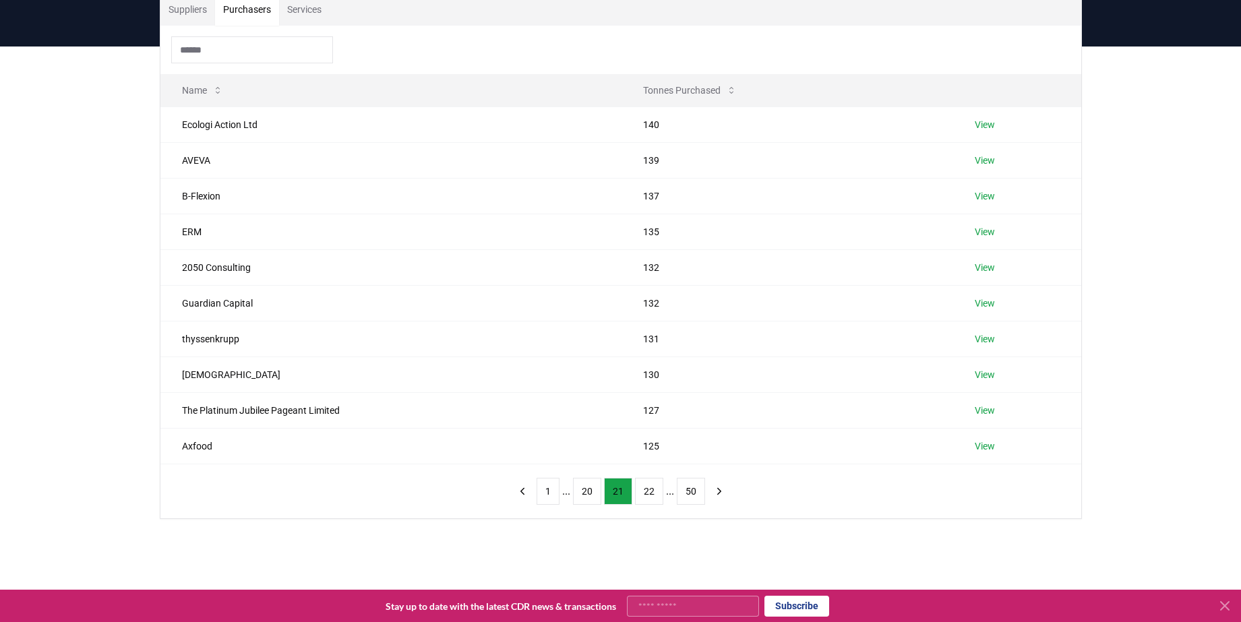
click at [580, 491] on button "20" at bounding box center [587, 491] width 28 height 27
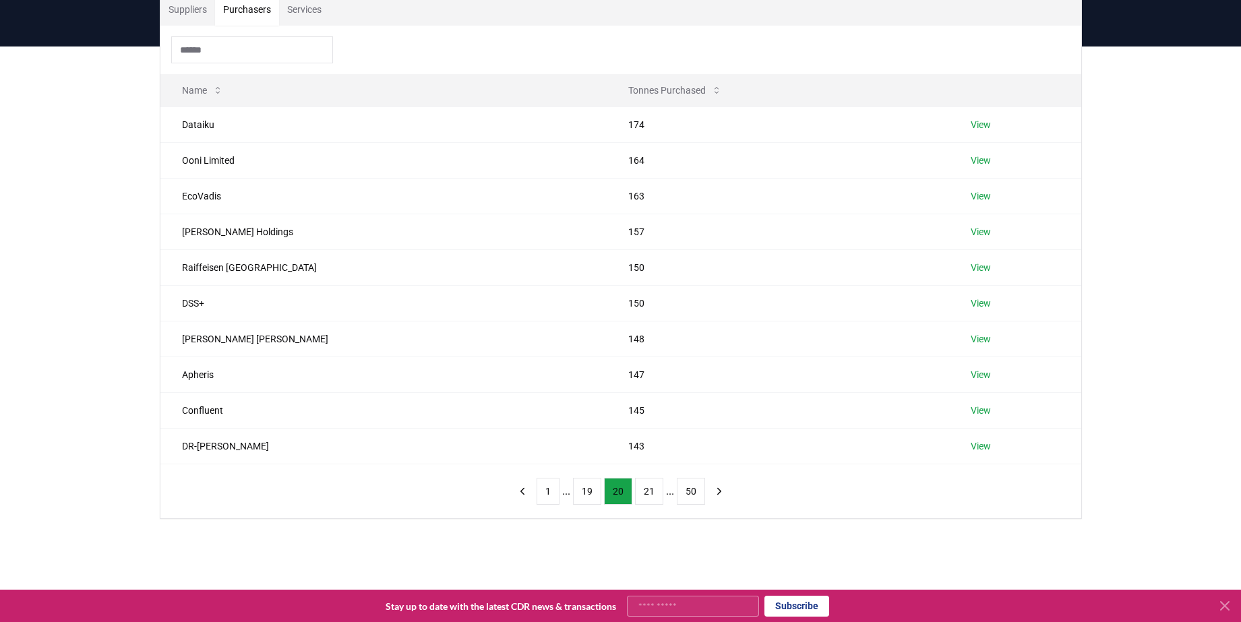
click at [580, 491] on button "19" at bounding box center [587, 491] width 28 height 27
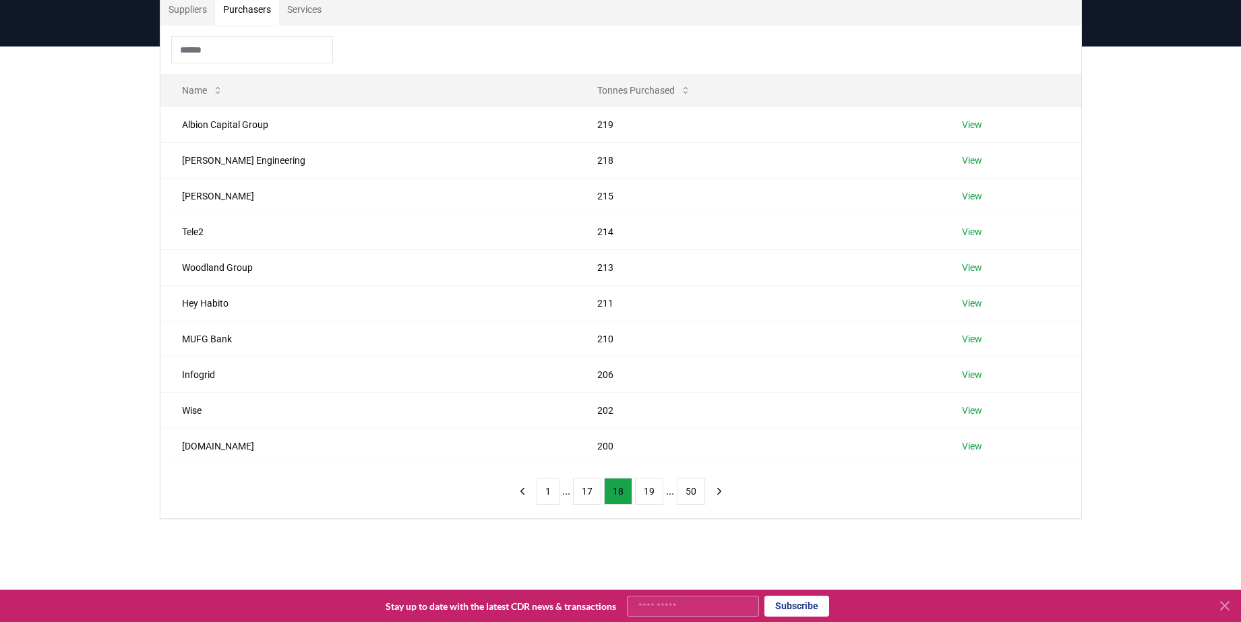
click at [580, 491] on button "17" at bounding box center [587, 491] width 28 height 27
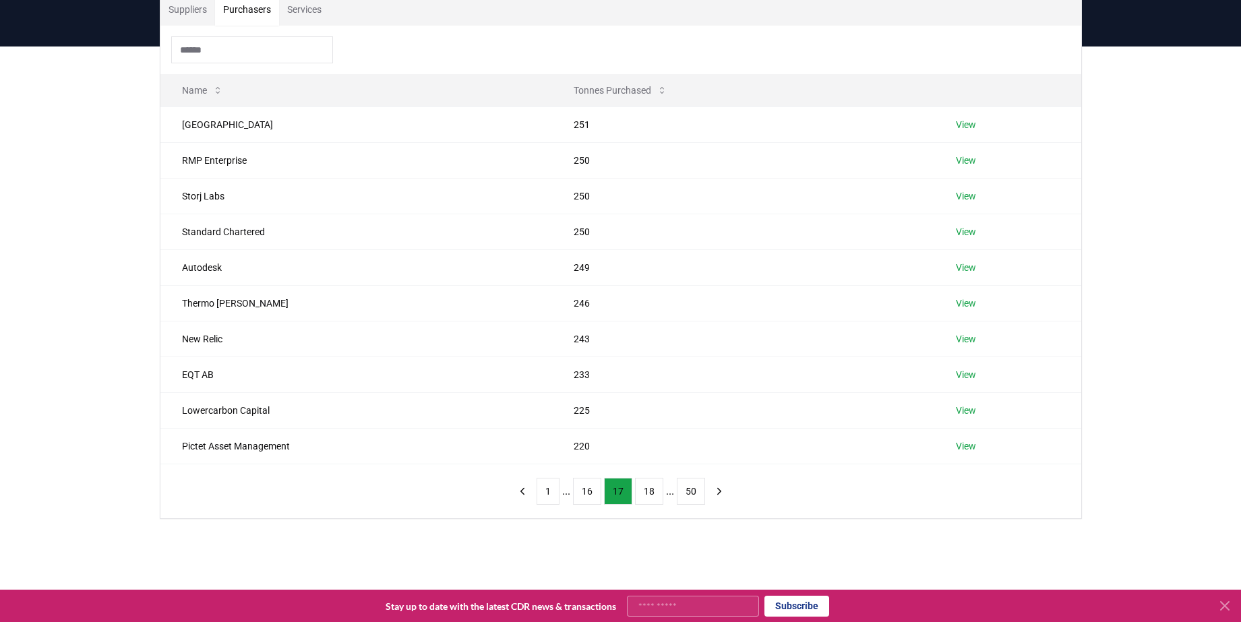
click at [580, 491] on button "16" at bounding box center [587, 491] width 28 height 27
click at [580, 491] on button "15" at bounding box center [587, 491] width 28 height 27
click at [580, 491] on button "13" at bounding box center [587, 491] width 28 height 27
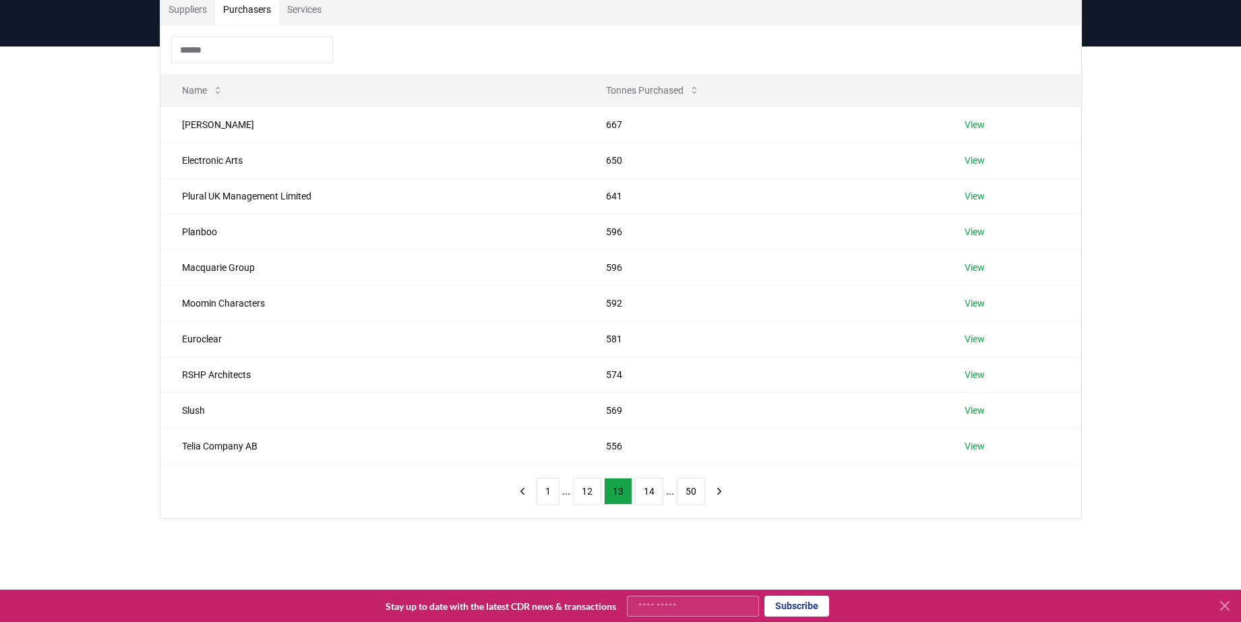
click at [580, 491] on button "12" at bounding box center [587, 491] width 28 height 27
click at [580, 491] on button "11" at bounding box center [587, 491] width 28 height 27
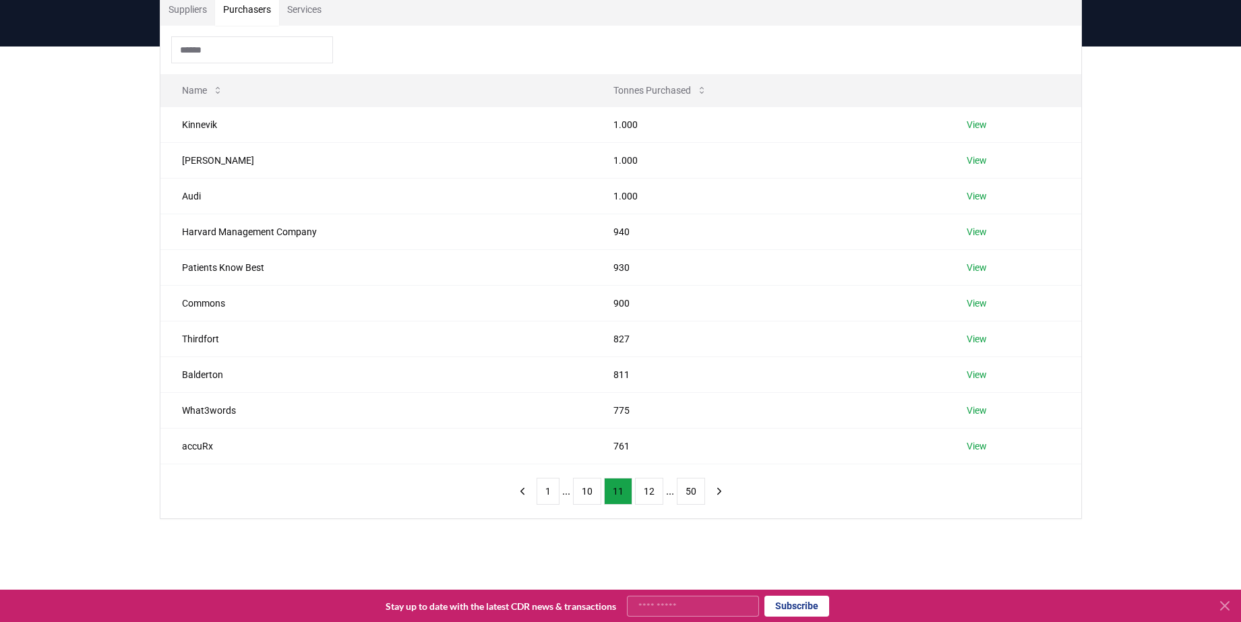
click at [580, 491] on button "10" at bounding box center [587, 491] width 28 height 27
click at [580, 491] on button "9" at bounding box center [587, 491] width 23 height 27
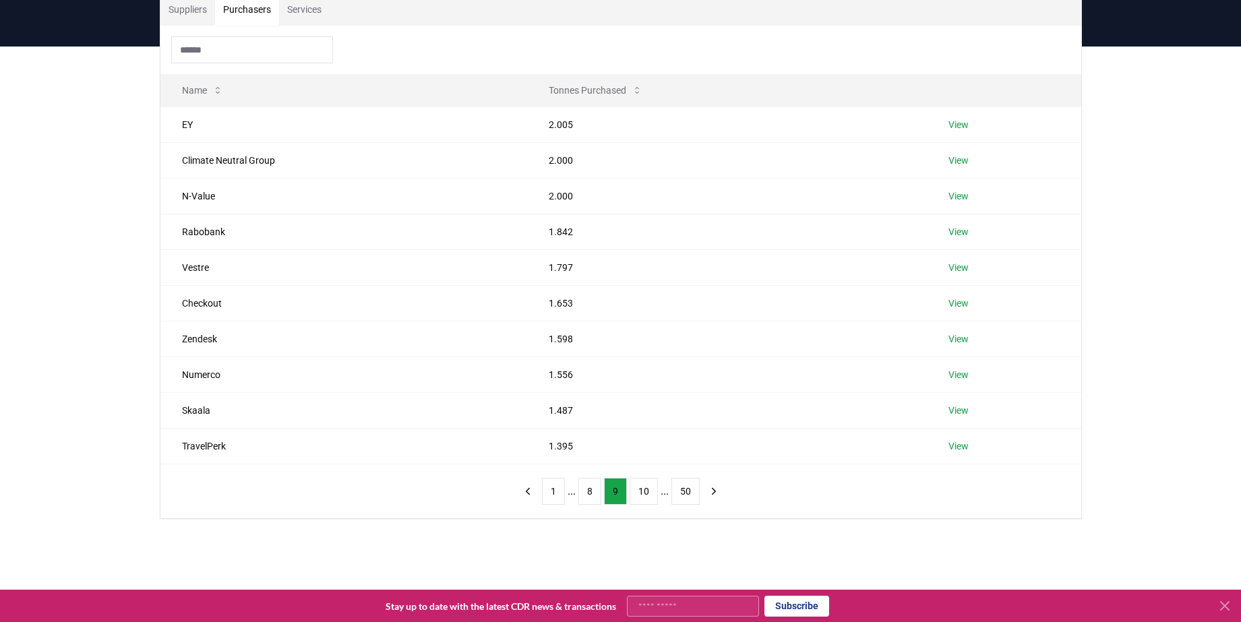
click at [580, 491] on button "8" at bounding box center [590, 491] width 23 height 27
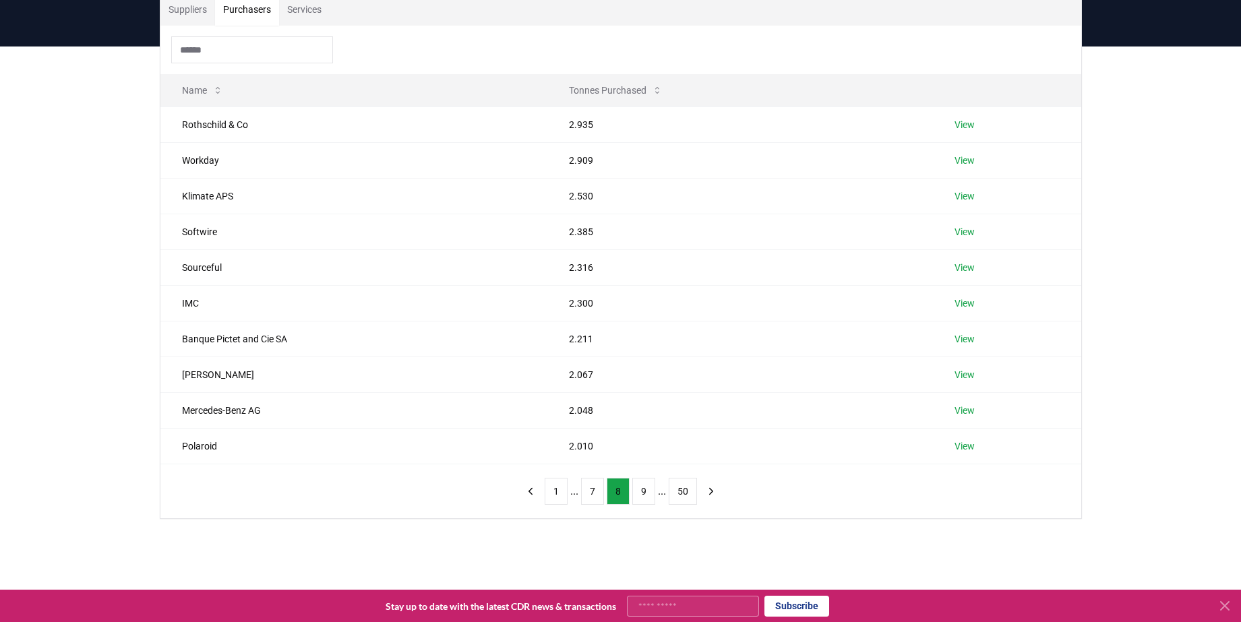
click at [581, 491] on button "7" at bounding box center [592, 491] width 23 height 27
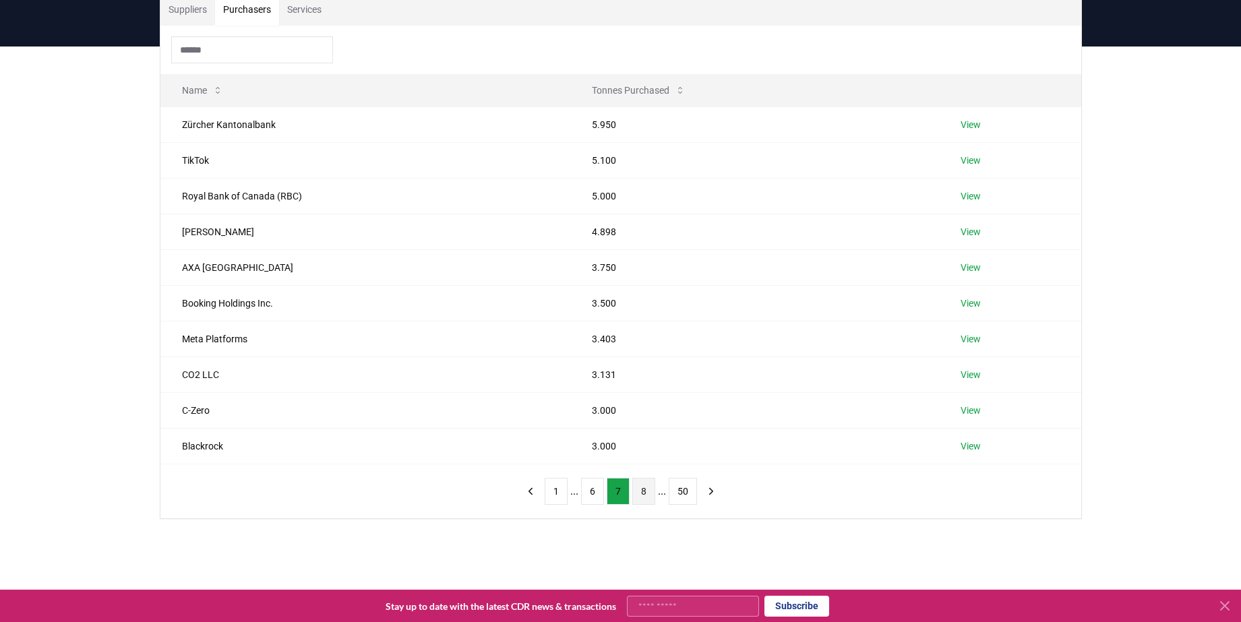
click at [633, 492] on button "8" at bounding box center [643, 491] width 23 height 27
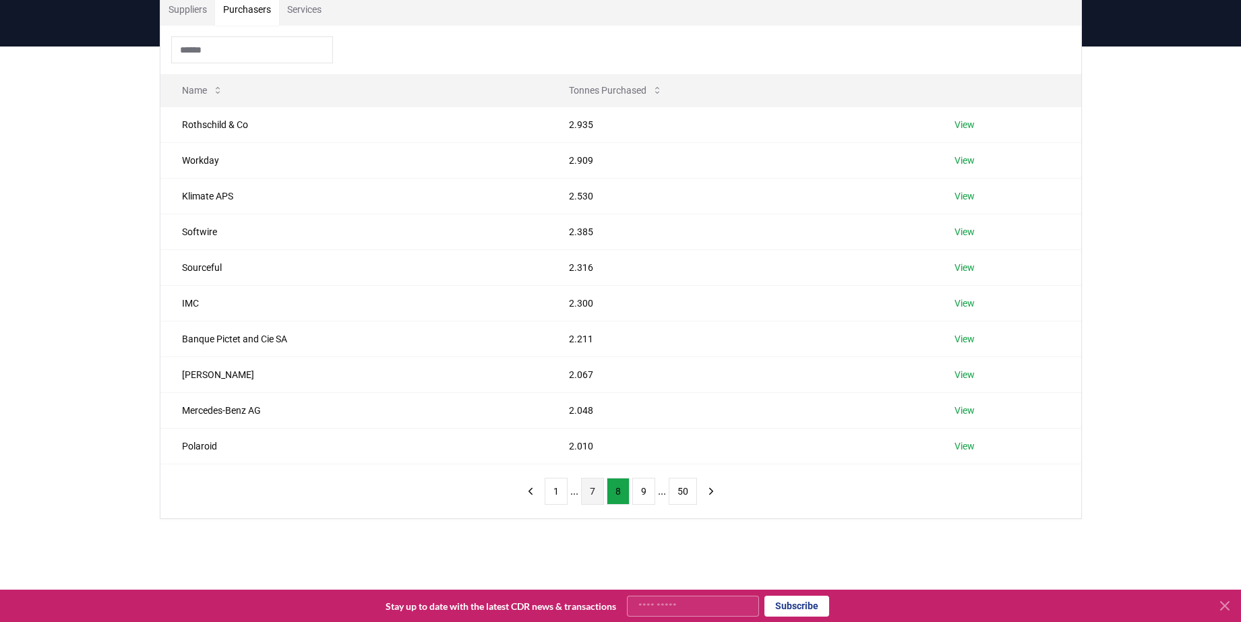
click at [598, 492] on button "7" at bounding box center [592, 491] width 23 height 27
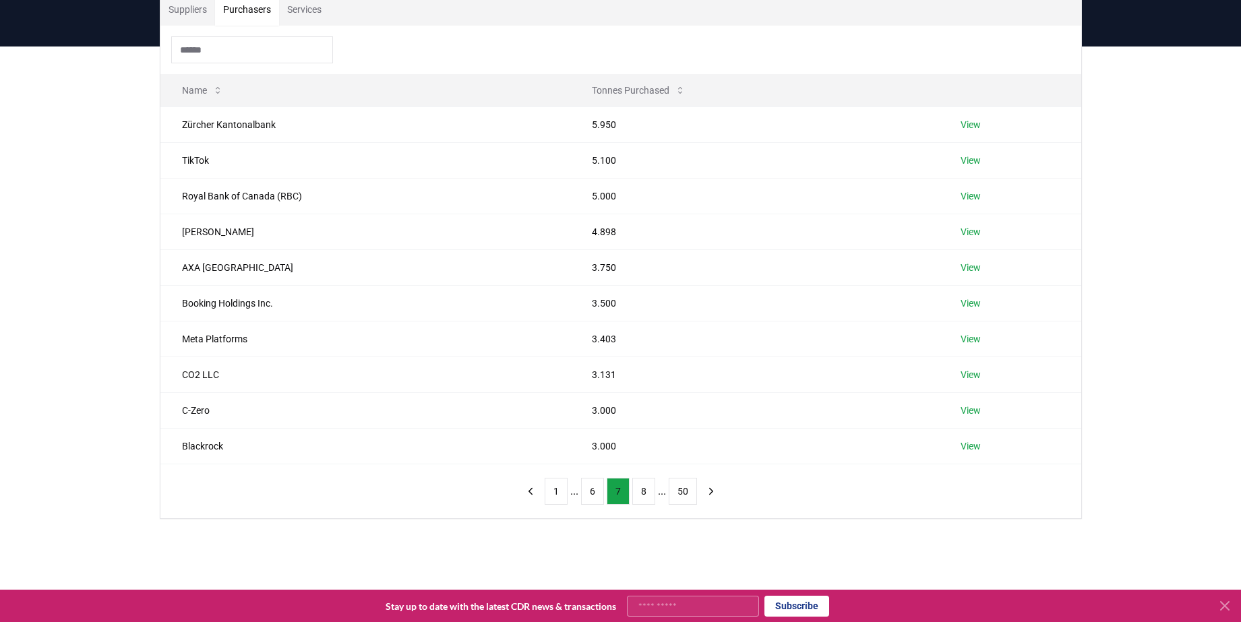
click at [598, 492] on button "6" at bounding box center [592, 491] width 23 height 27
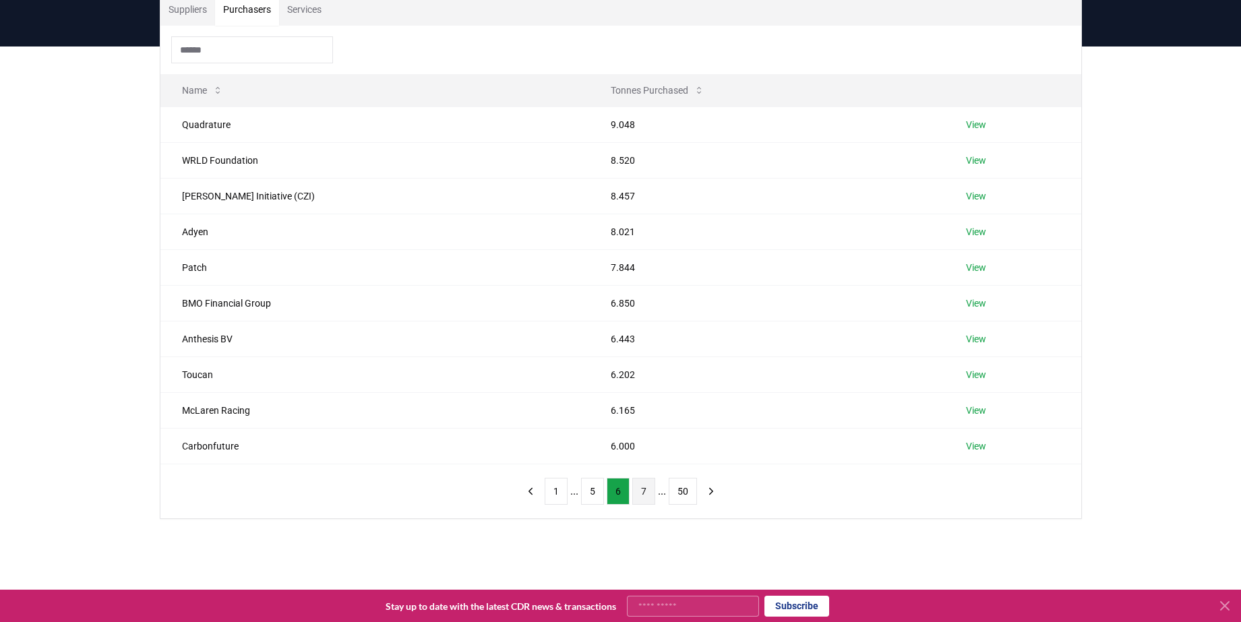
click at [598, 492] on button "5" at bounding box center [592, 491] width 23 height 27
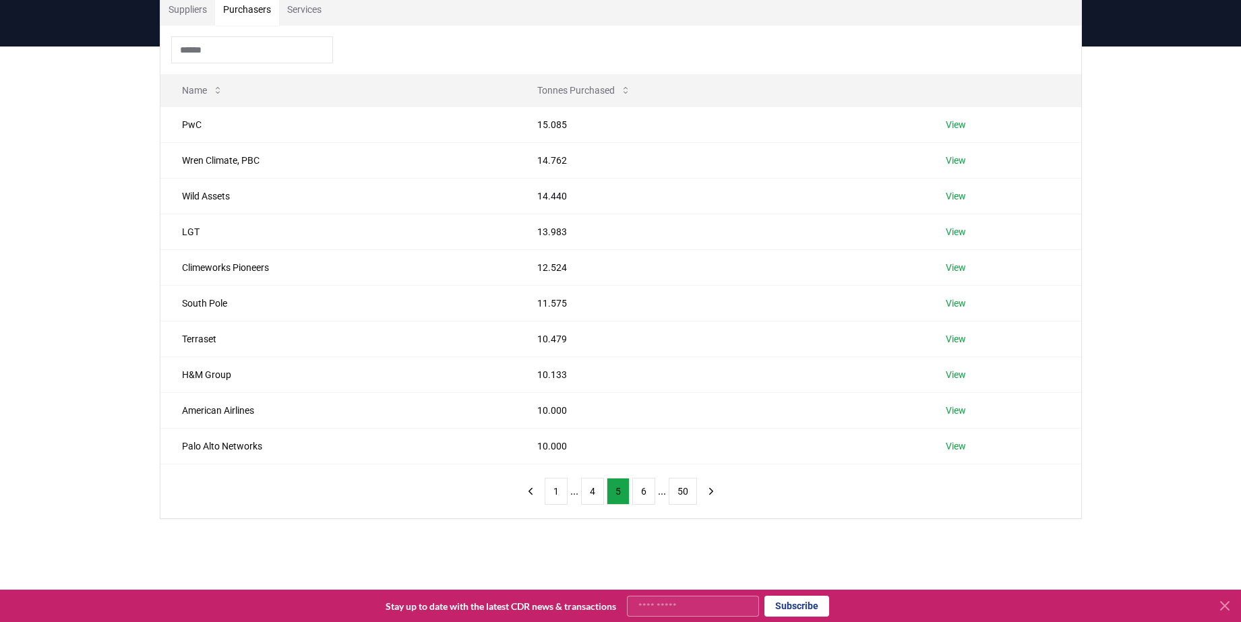
click at [598, 492] on button "4" at bounding box center [592, 491] width 23 height 27
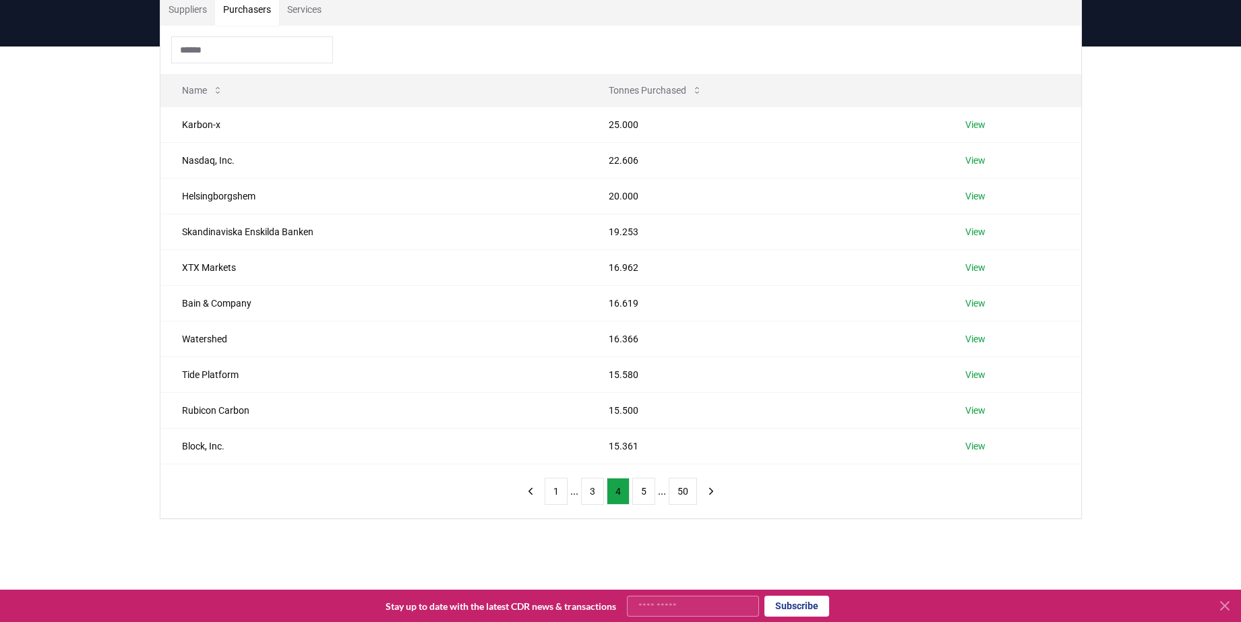
click at [598, 492] on button "3" at bounding box center [592, 491] width 23 height 27
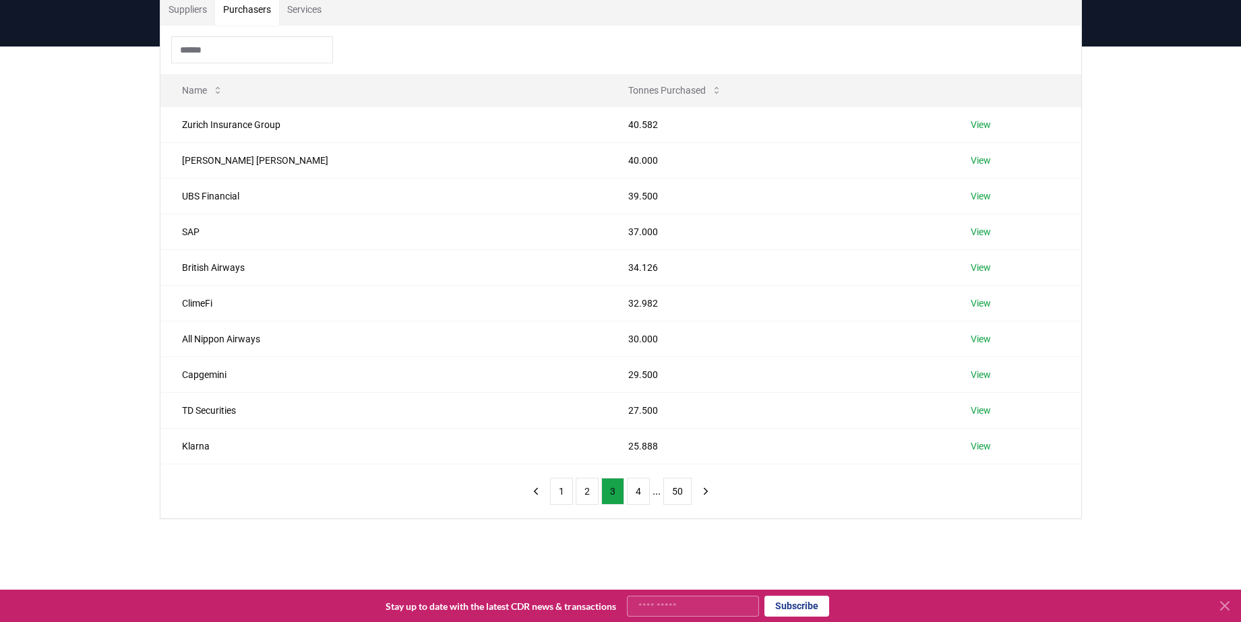
click at [598, 492] on ul "1 2 3 4 ... 50" at bounding box center [621, 491] width 142 height 27
click at [590, 491] on button "2" at bounding box center [587, 491] width 23 height 27
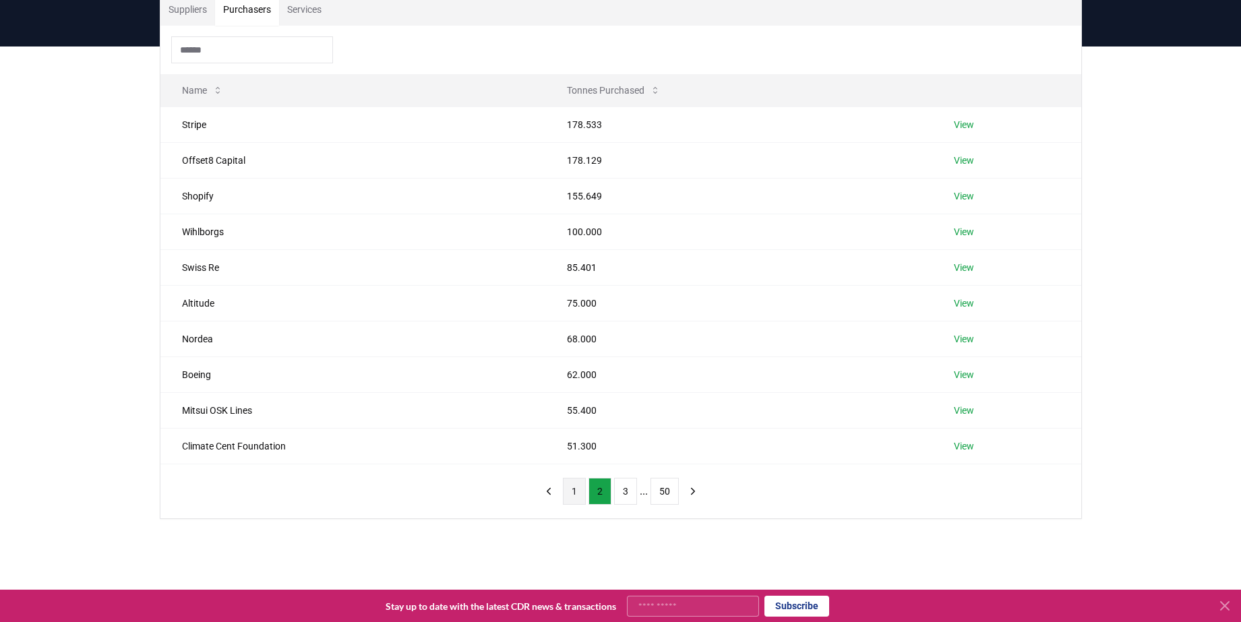
click at [572, 500] on button "1" at bounding box center [574, 491] width 23 height 27
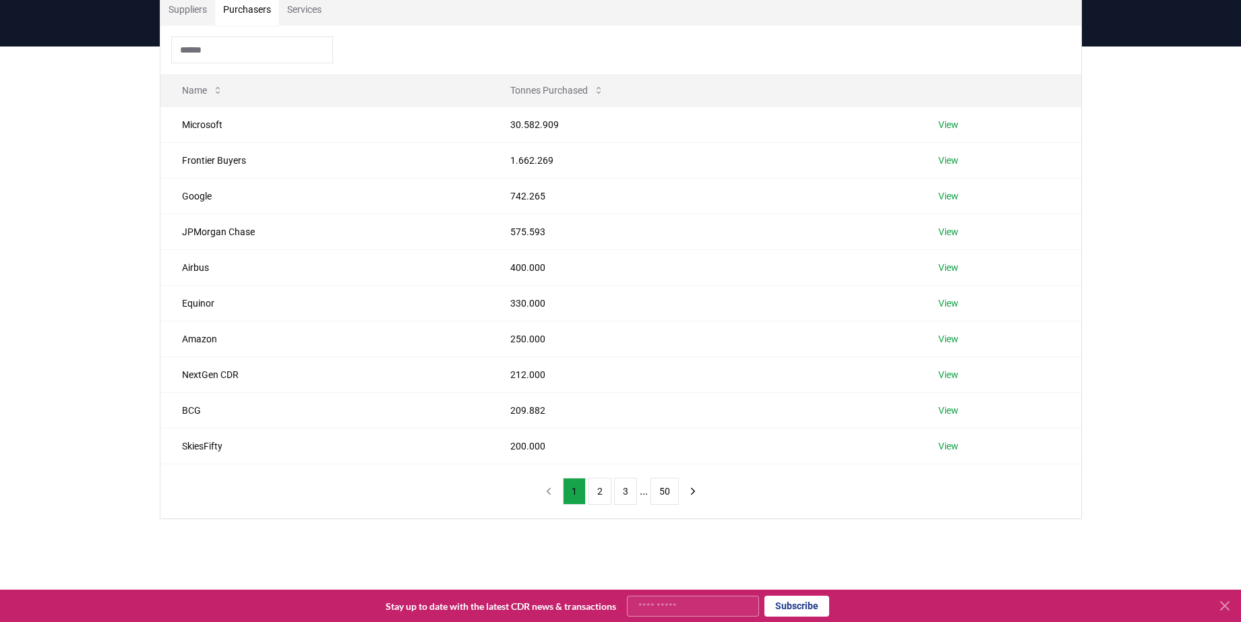
scroll to position [0, 0]
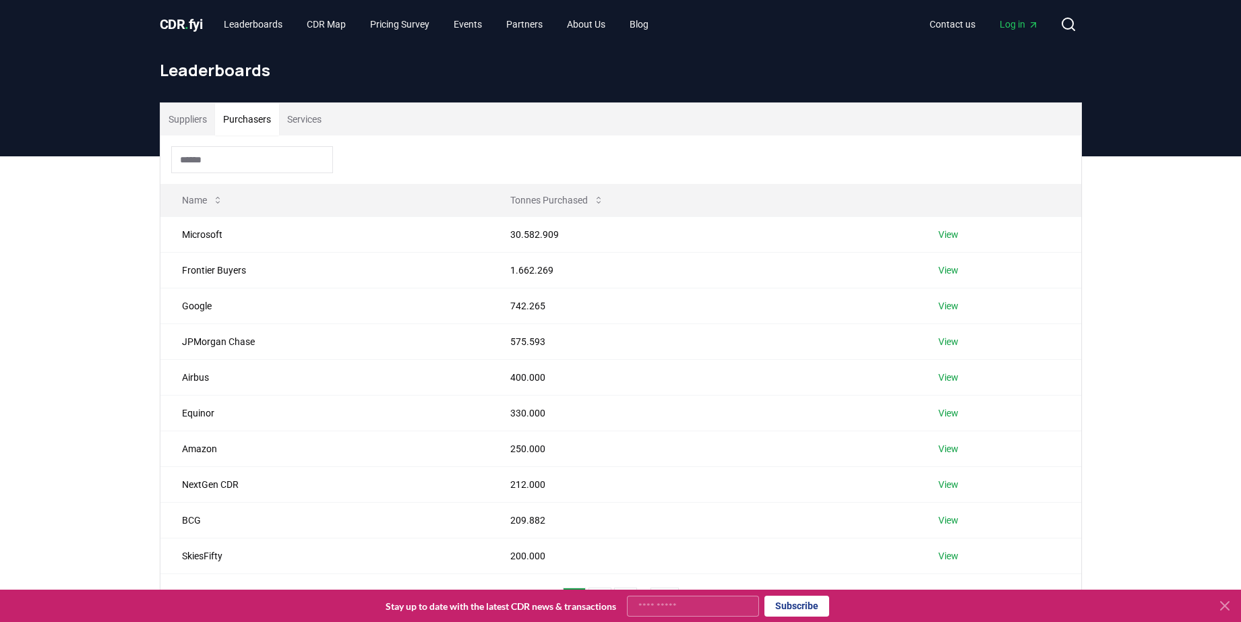
click at [161, 32] on span "CDR . fyi" at bounding box center [181, 24] width 43 height 16
